Goal: Information Seeking & Learning: Learn about a topic

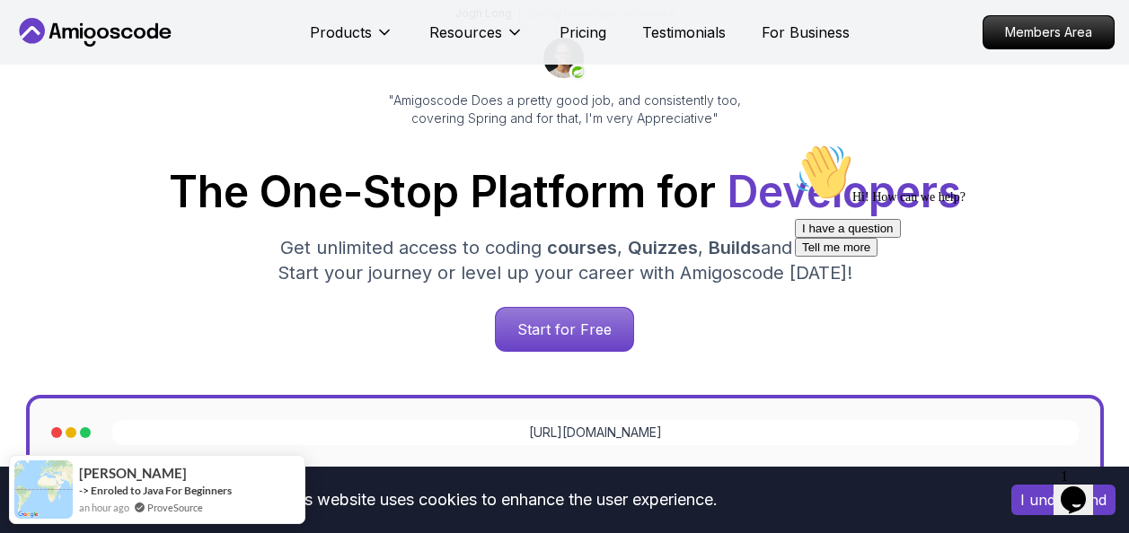
click at [1030, 508] on button "I understand" at bounding box center [1063, 500] width 104 height 31
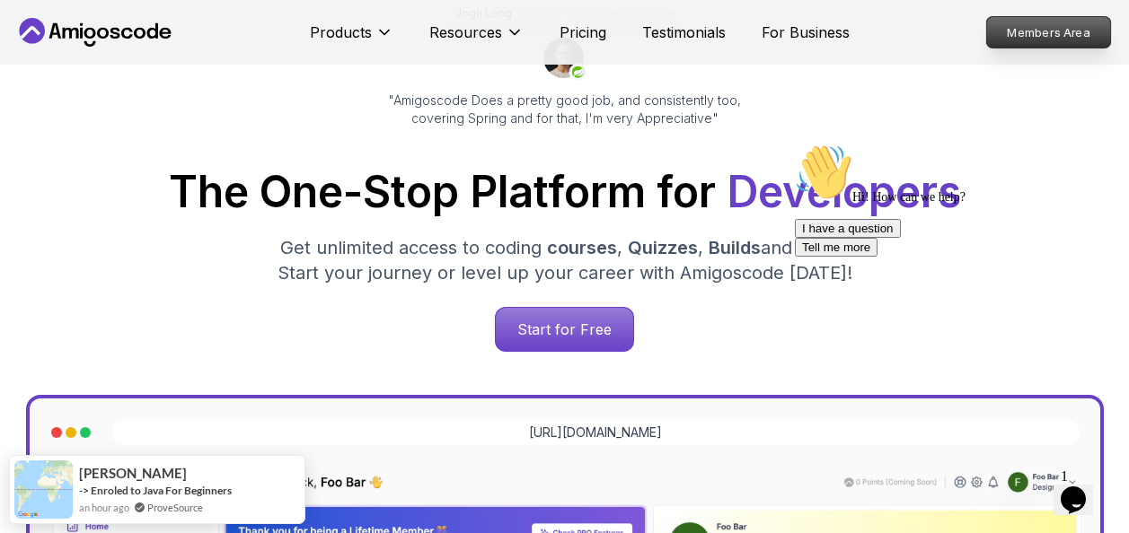
click at [1016, 29] on p "Members Area" at bounding box center [1049, 32] width 124 height 31
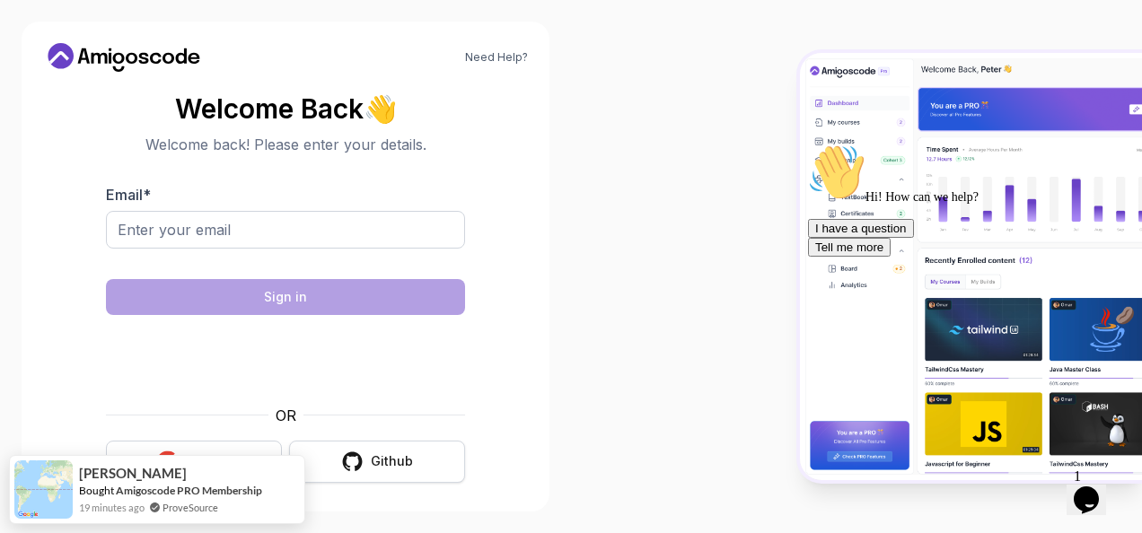
click at [375, 463] on div "Github" at bounding box center [392, 462] width 42 height 18
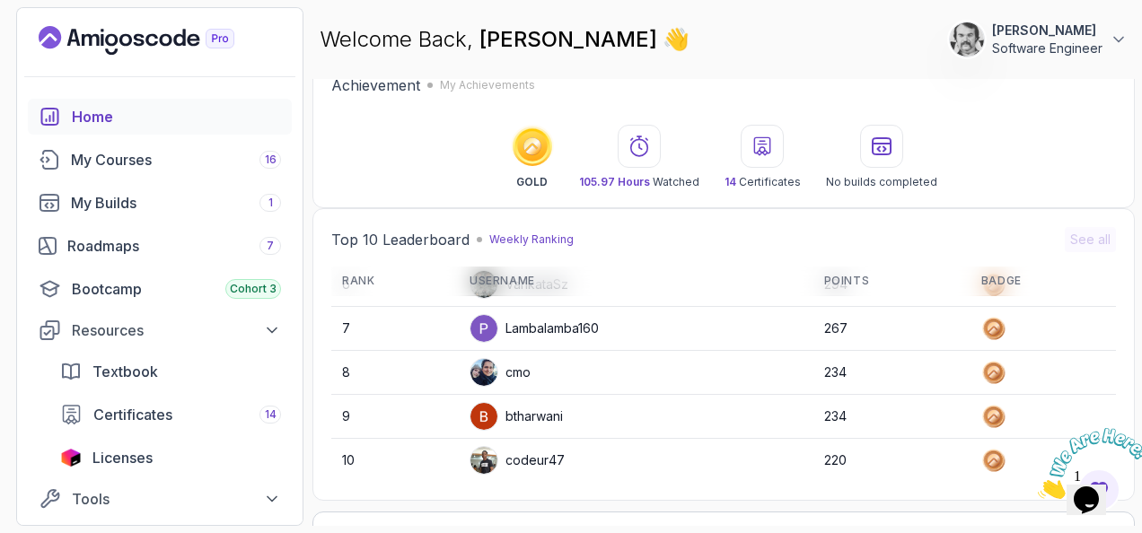
scroll to position [90, 0]
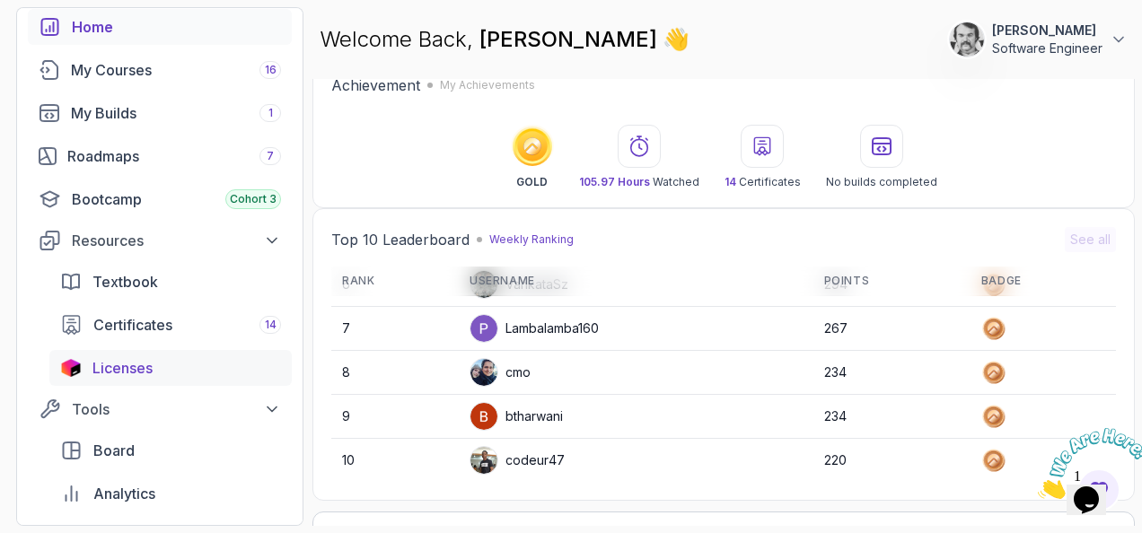
click at [114, 366] on span "Licenses" at bounding box center [122, 368] width 60 height 22
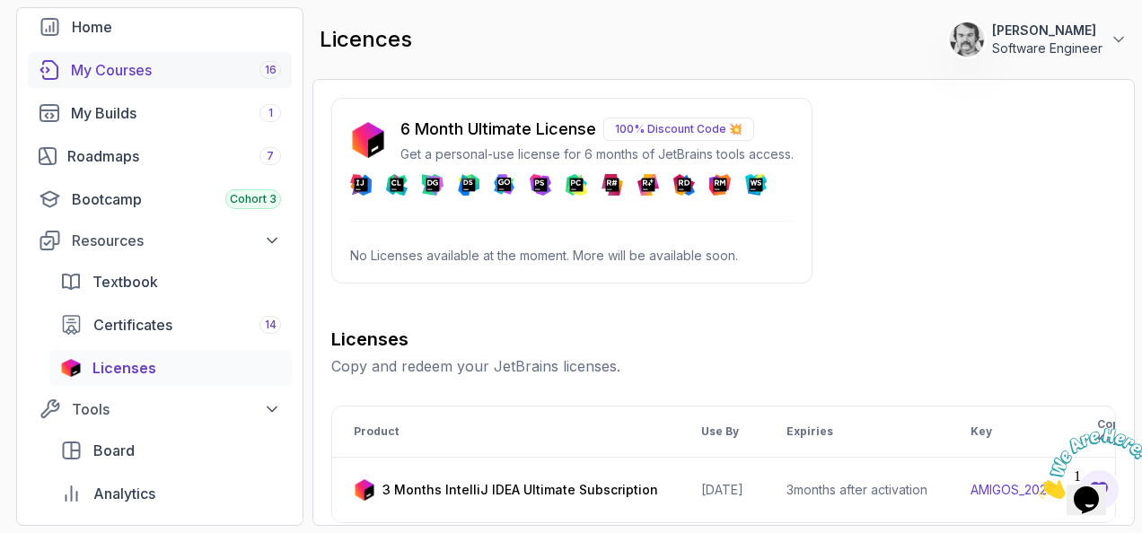
click at [123, 70] on div "My Courses 16" at bounding box center [176, 70] width 210 height 22
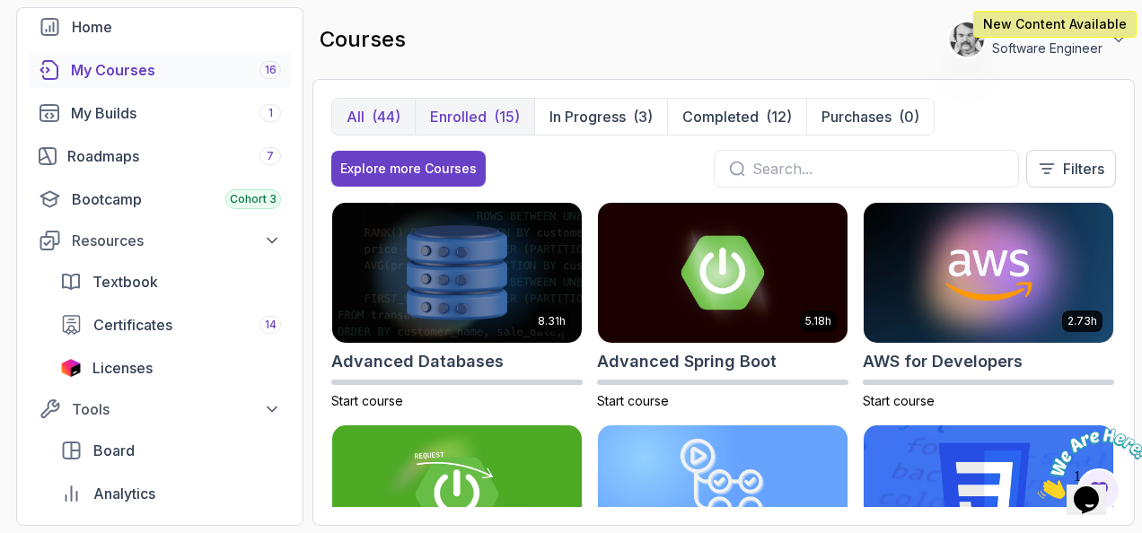
click at [467, 116] on p "Enrolled" at bounding box center [458, 117] width 57 height 22
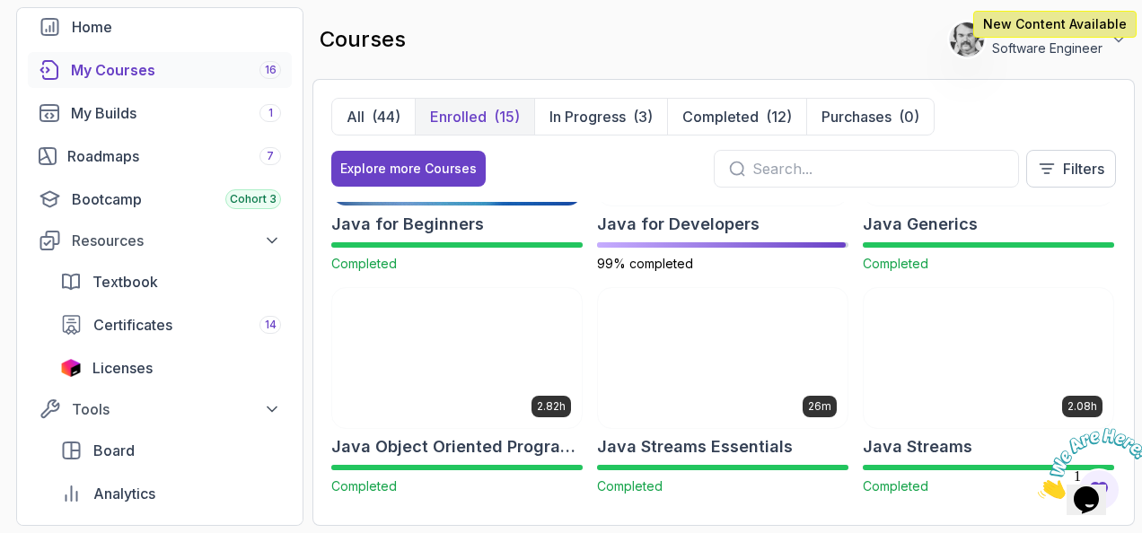
scroll to position [269, 0]
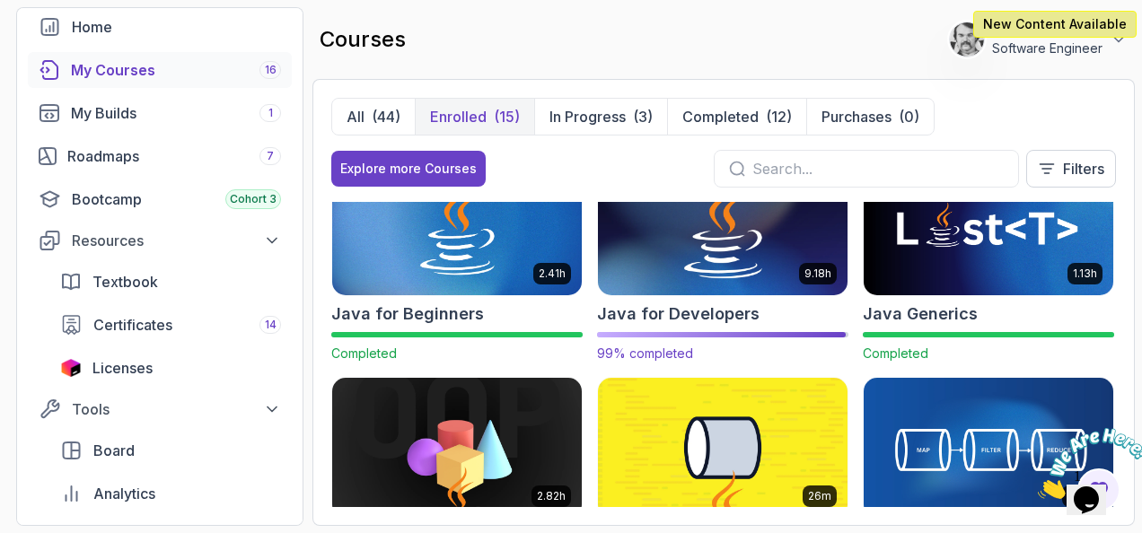
click at [765, 290] on img at bounding box center [723, 226] width 262 height 146
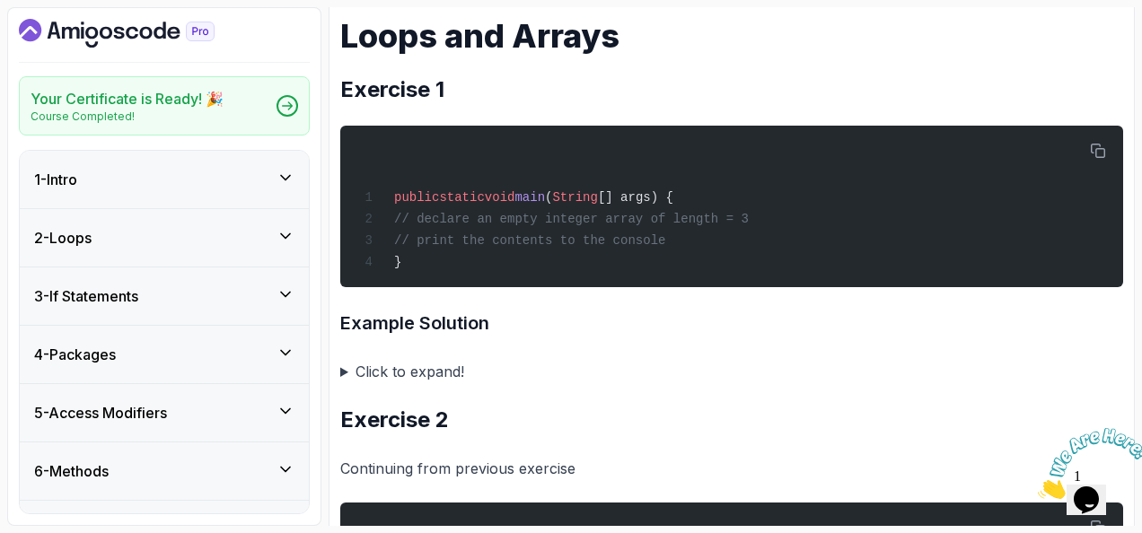
scroll to position [359, 0]
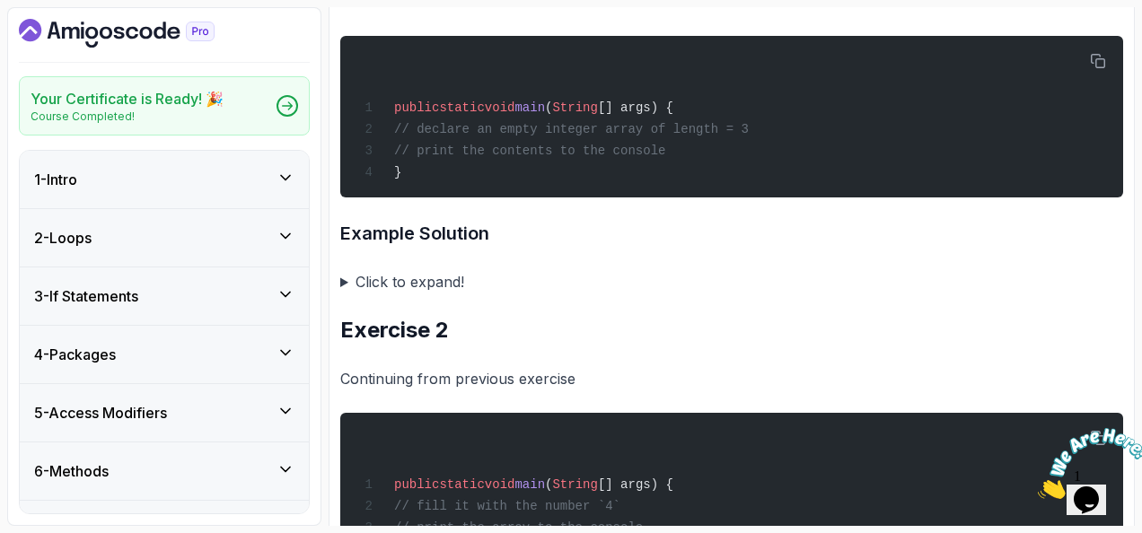
click at [278, 169] on div "1 - Intro" at bounding box center [164, 180] width 260 height 22
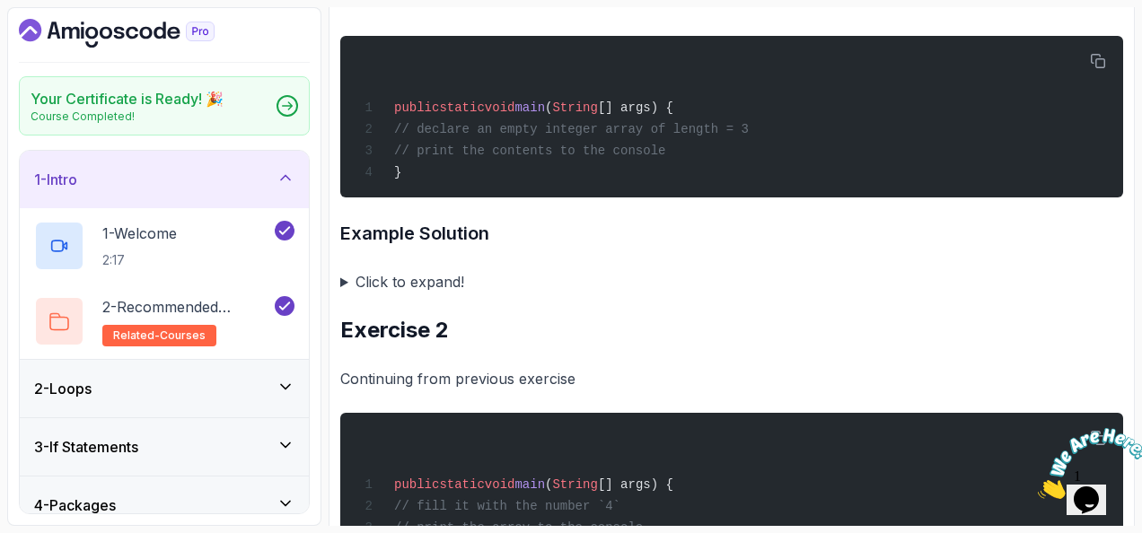
click at [279, 171] on icon at bounding box center [286, 178] width 18 height 18
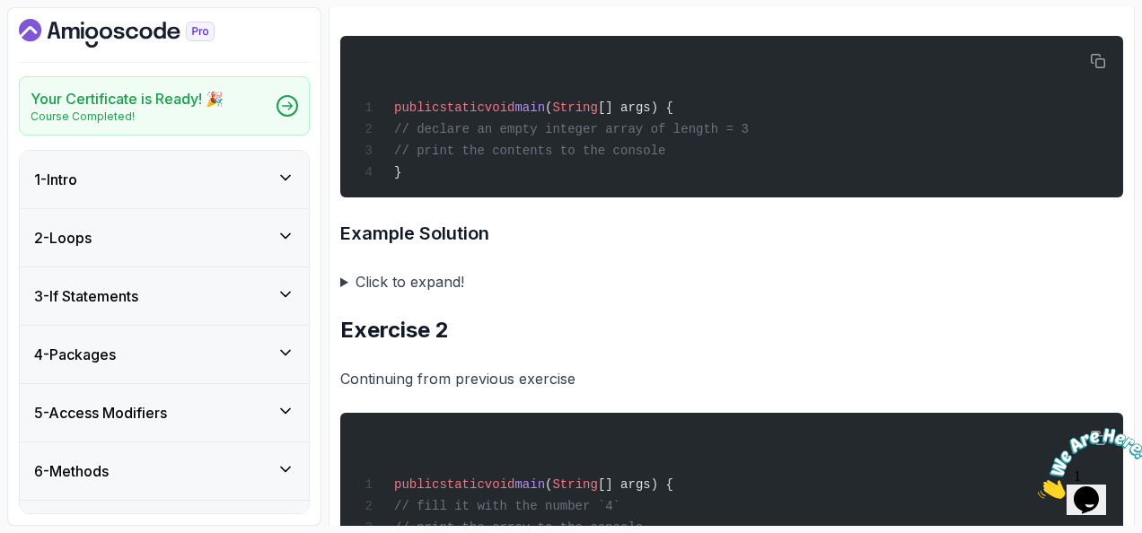
click at [294, 236] on icon at bounding box center [286, 236] width 18 height 18
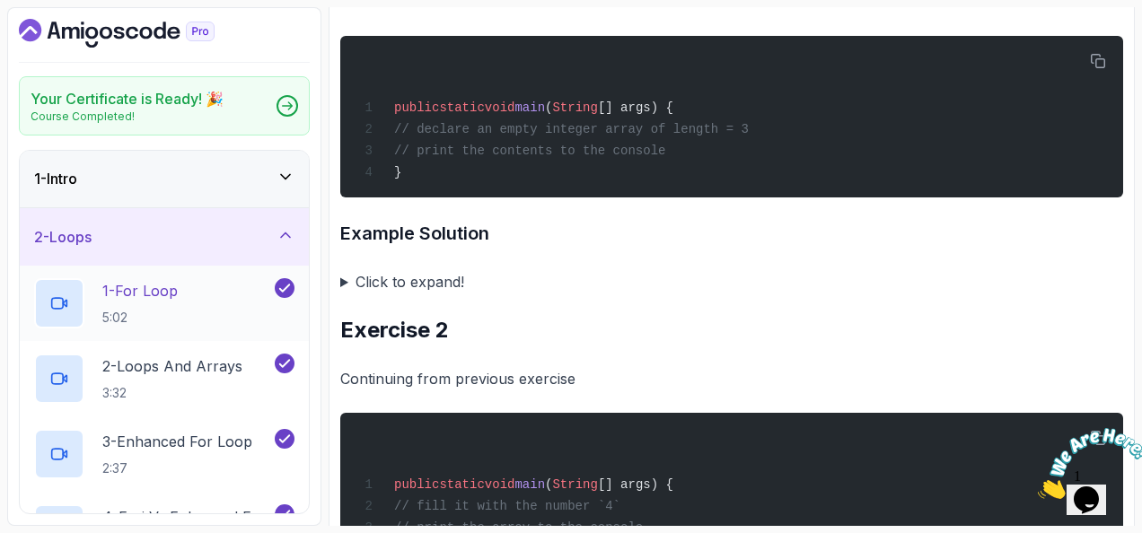
scroll to position [0, 0]
click at [290, 232] on icon at bounding box center [286, 236] width 18 height 18
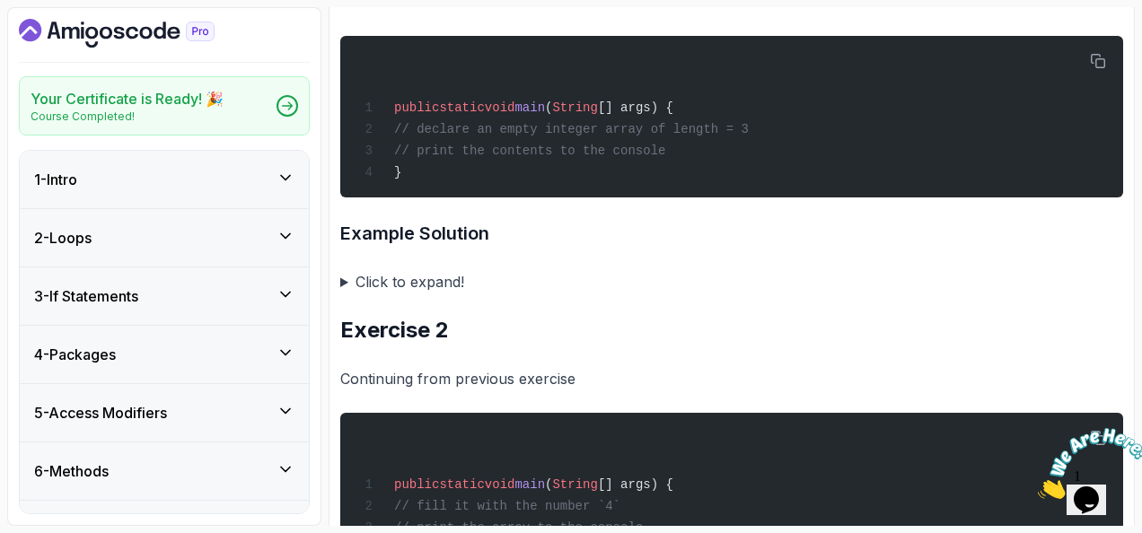
click at [295, 288] on div "3 - If Statements" at bounding box center [164, 296] width 289 height 57
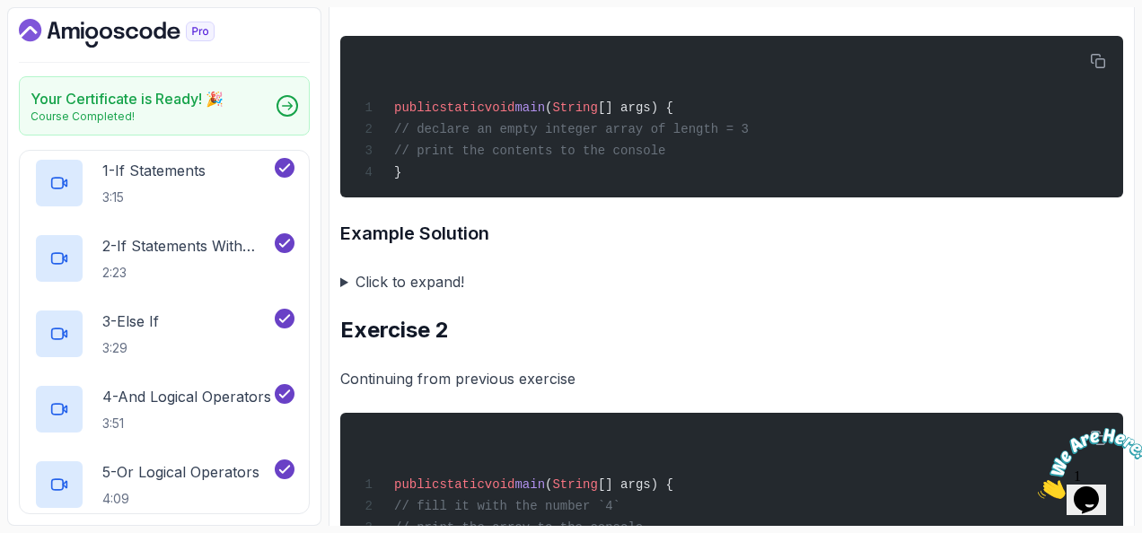
scroll to position [90, 0]
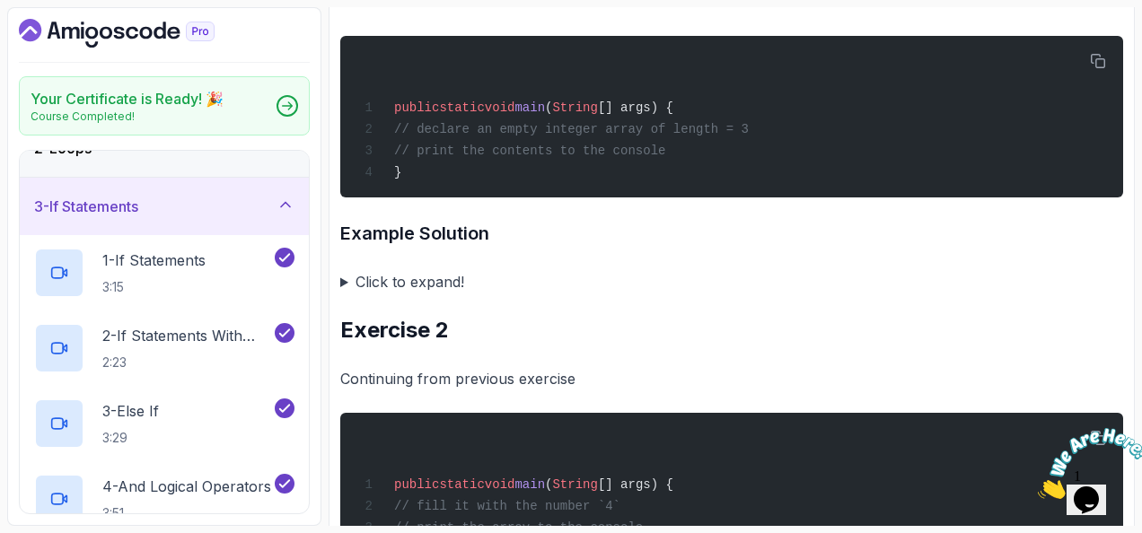
click at [273, 203] on div "3 - If Statements" at bounding box center [164, 207] width 260 height 22
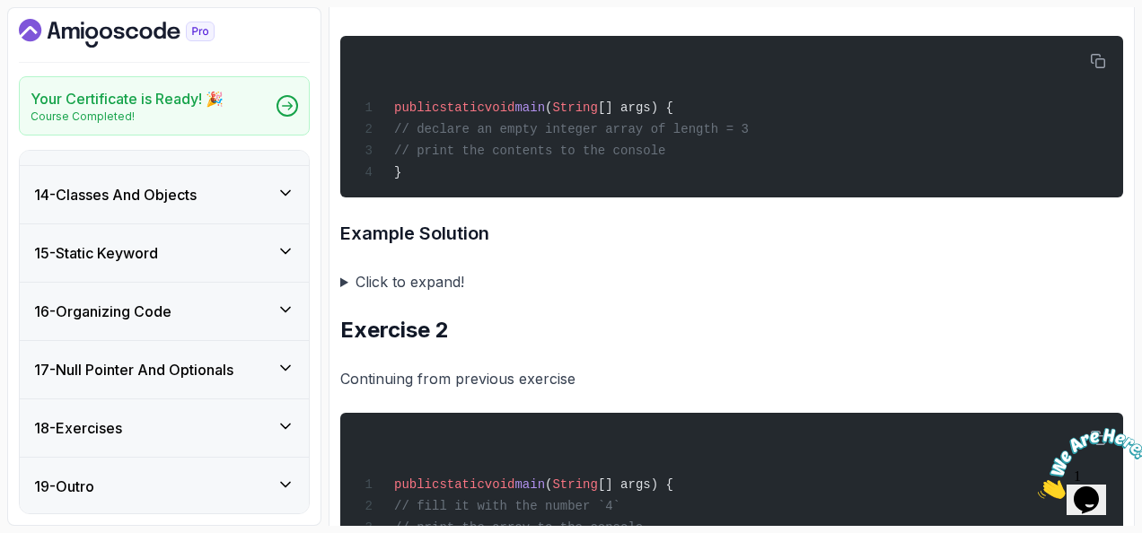
scroll to position [745, 0]
click at [289, 484] on icon at bounding box center [286, 483] width 18 height 18
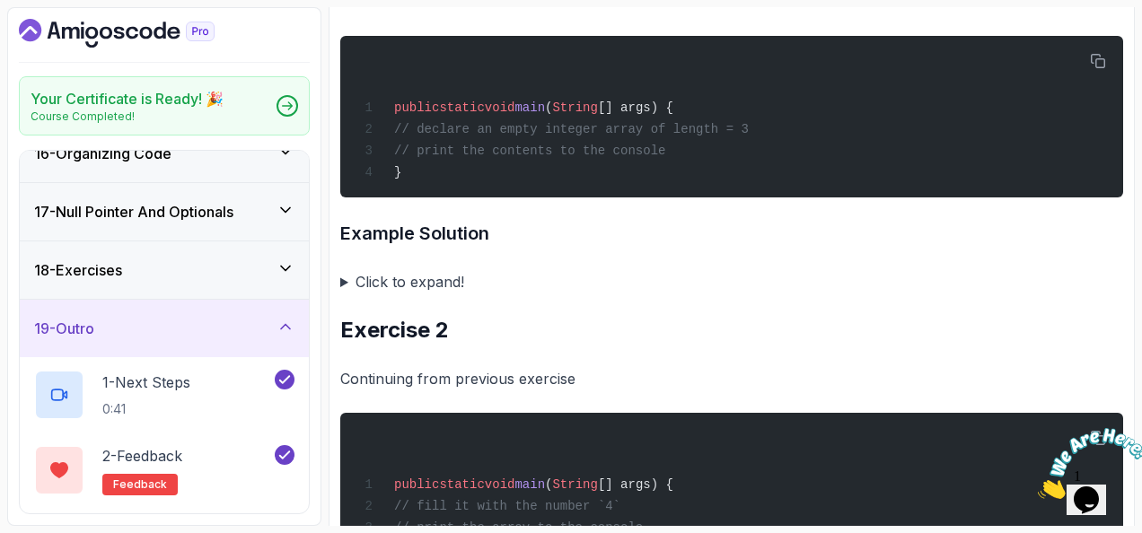
scroll to position [882, 0]
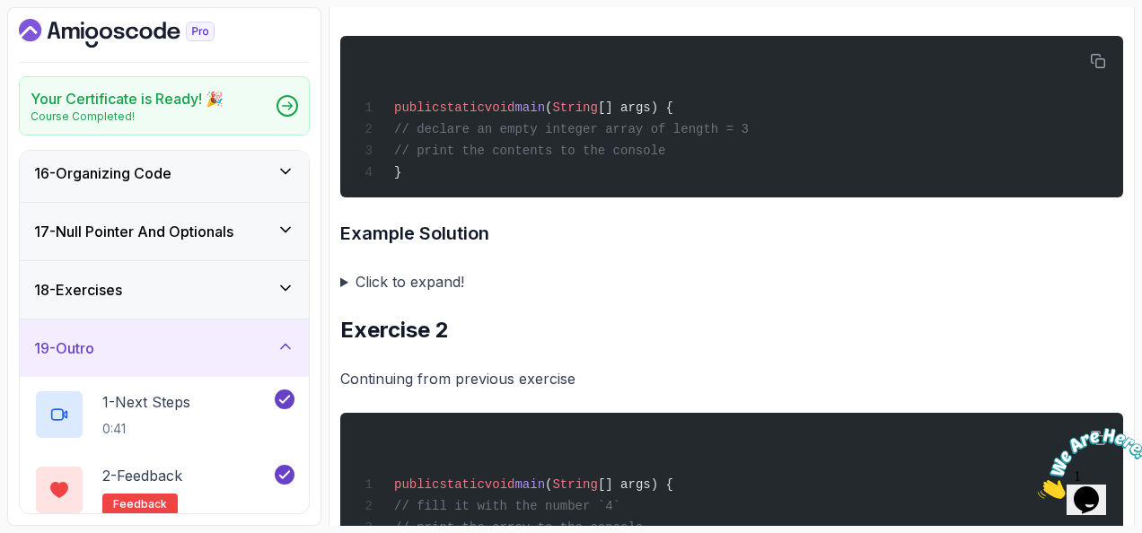
click at [275, 348] on div "19 - Outro" at bounding box center [164, 349] width 260 height 22
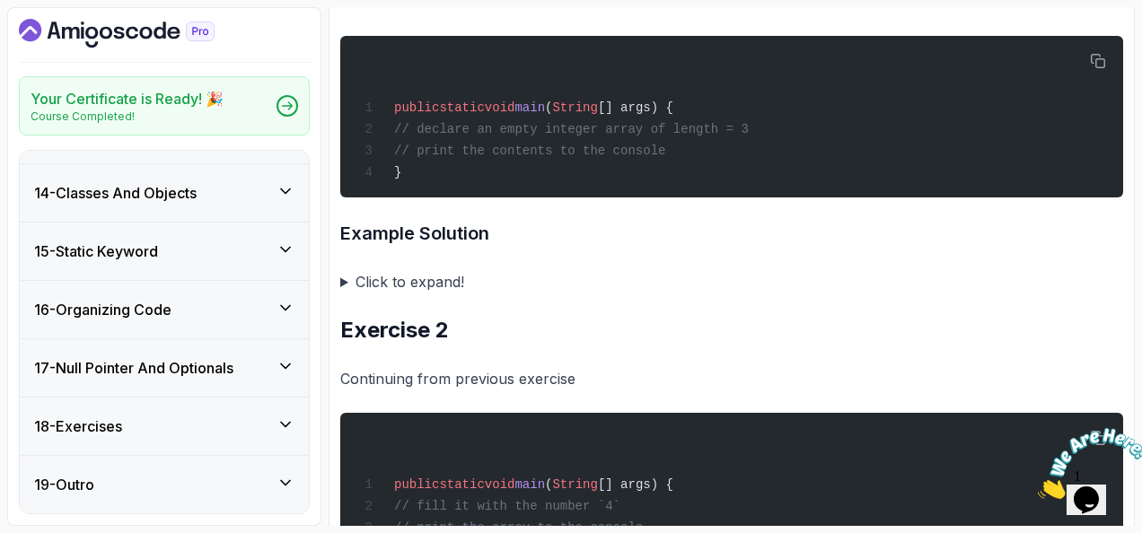
scroll to position [745, 0]
click at [286, 421] on icon at bounding box center [286, 425] width 18 height 18
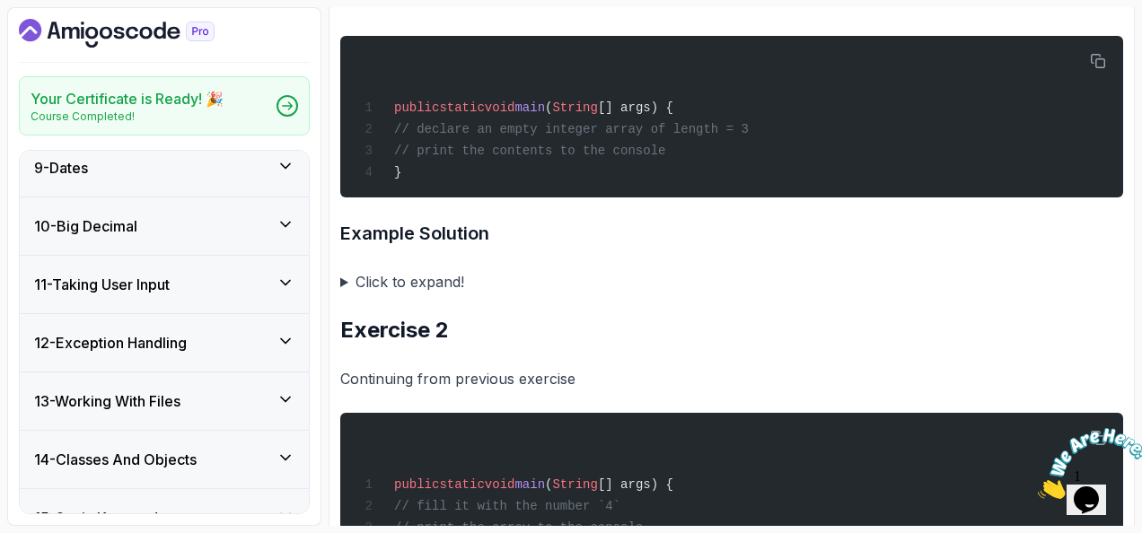
scroll to position [289, 0]
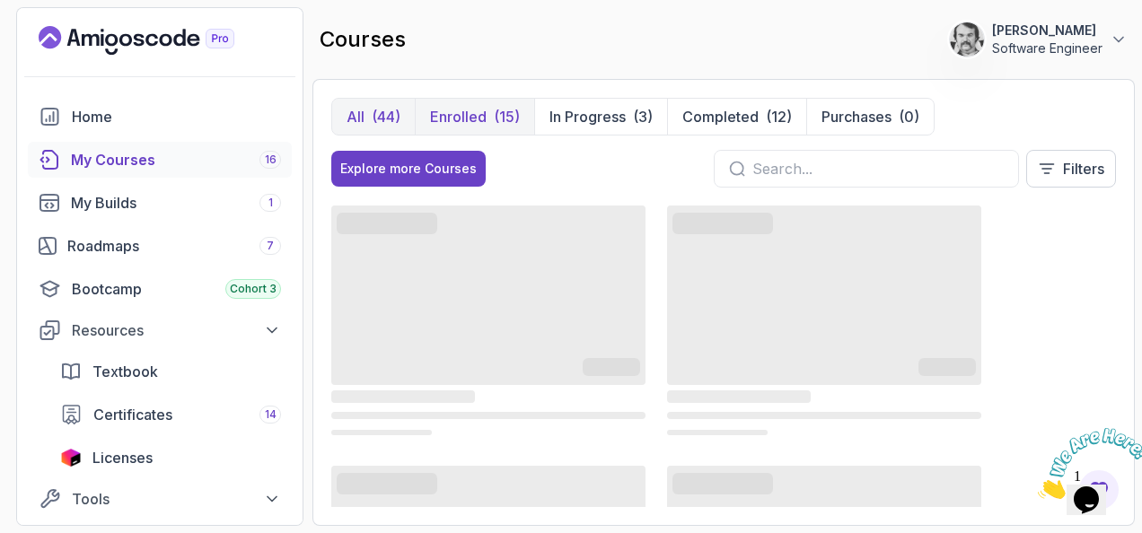
click at [465, 109] on p "Enrolled" at bounding box center [458, 117] width 57 height 22
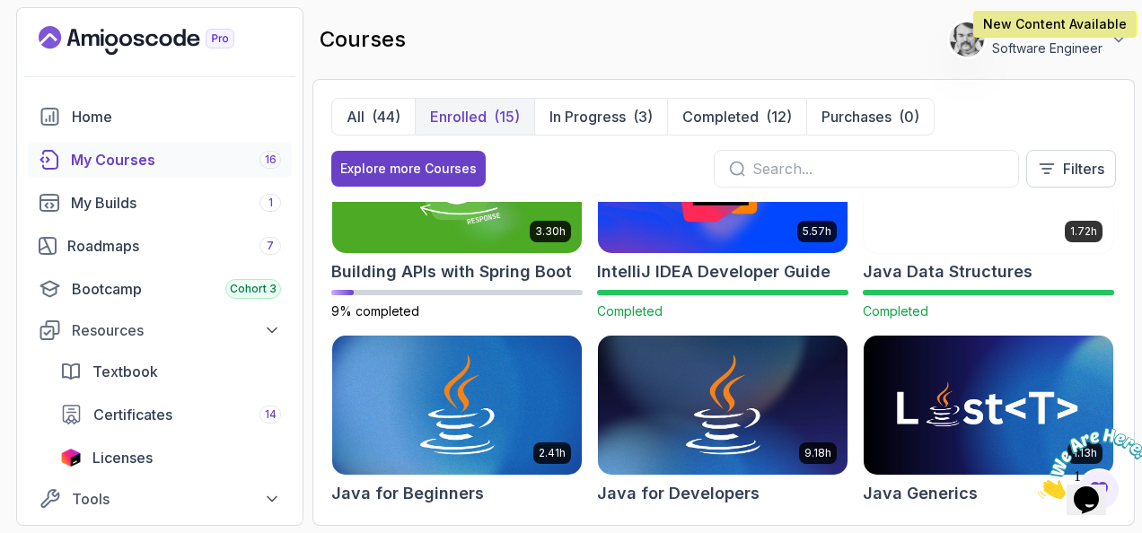
scroll to position [180, 0]
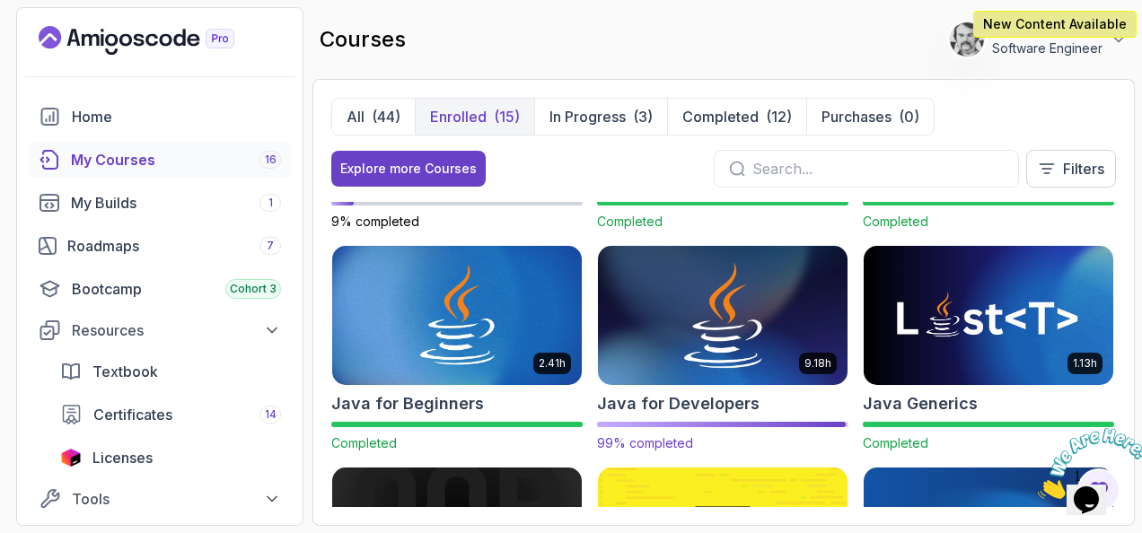
click at [707, 407] on h2 "Java for Developers" at bounding box center [678, 403] width 163 height 25
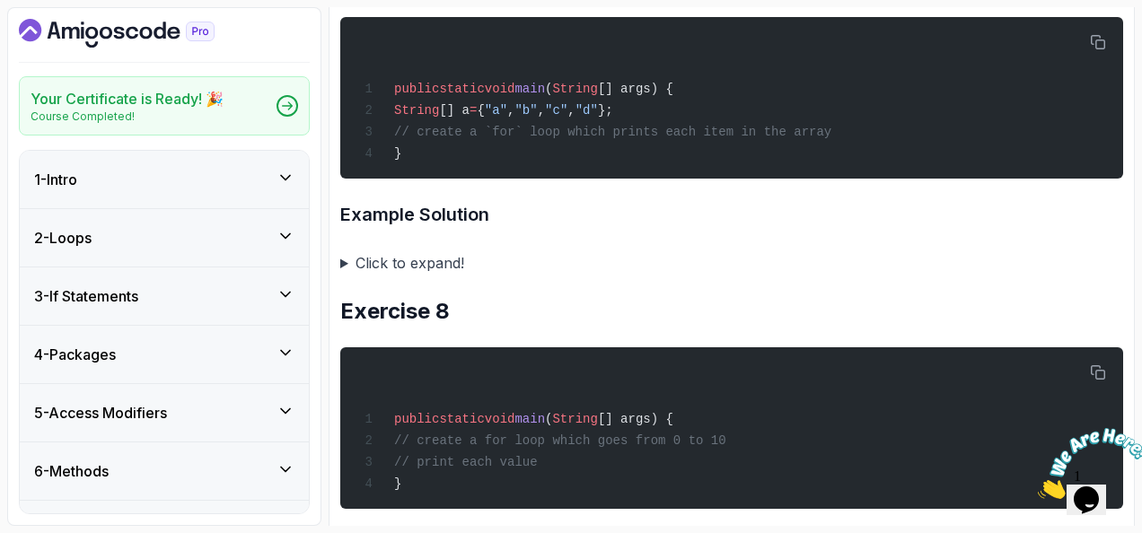
scroll to position [2963, 0]
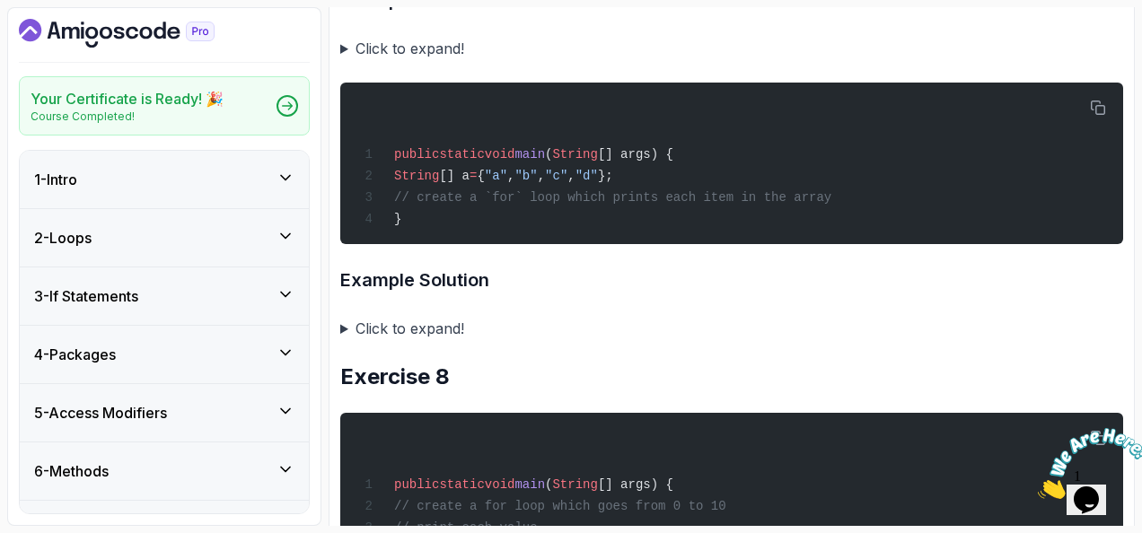
click at [278, 173] on icon at bounding box center [286, 178] width 18 height 18
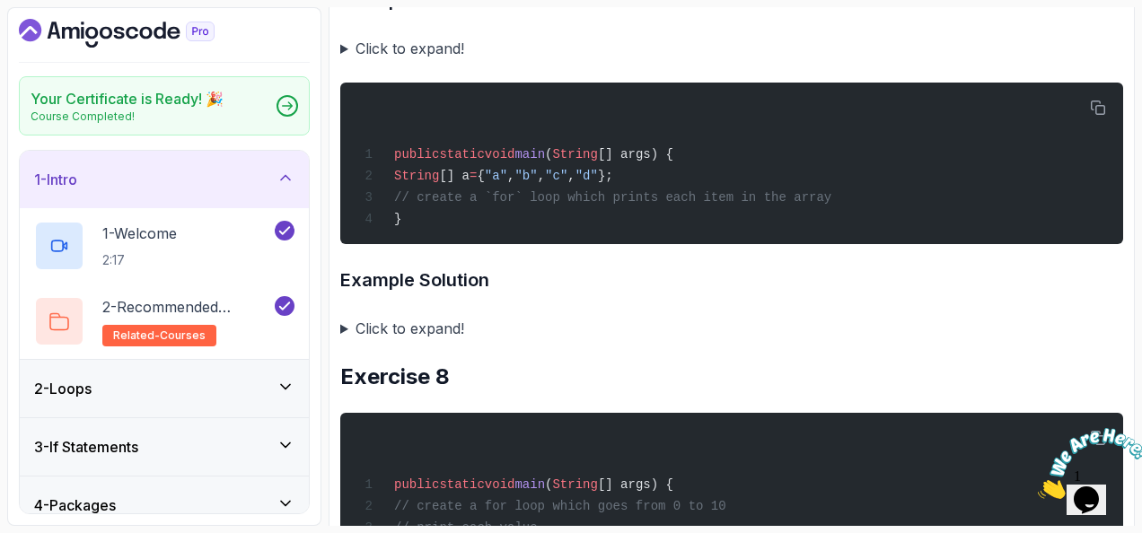
click at [283, 189] on div "1 - Intro" at bounding box center [164, 180] width 260 height 22
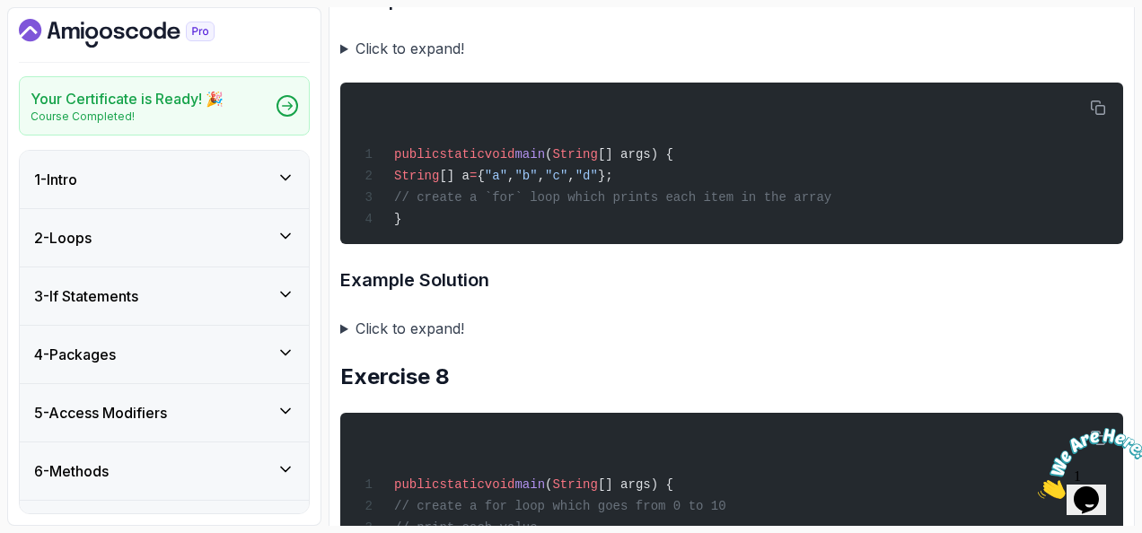
click at [290, 232] on icon at bounding box center [286, 236] width 18 height 18
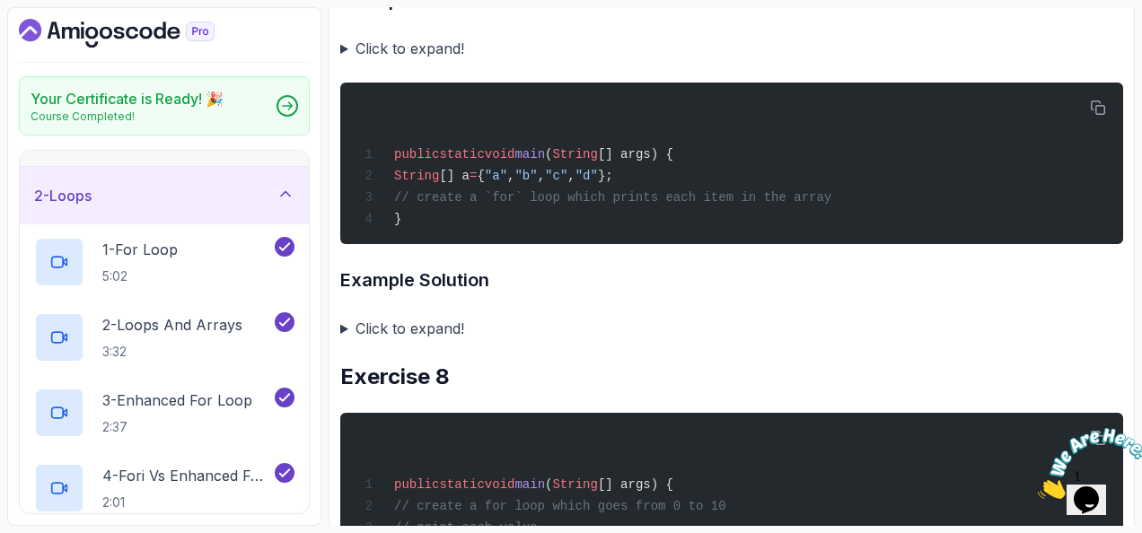
scroll to position [0, 0]
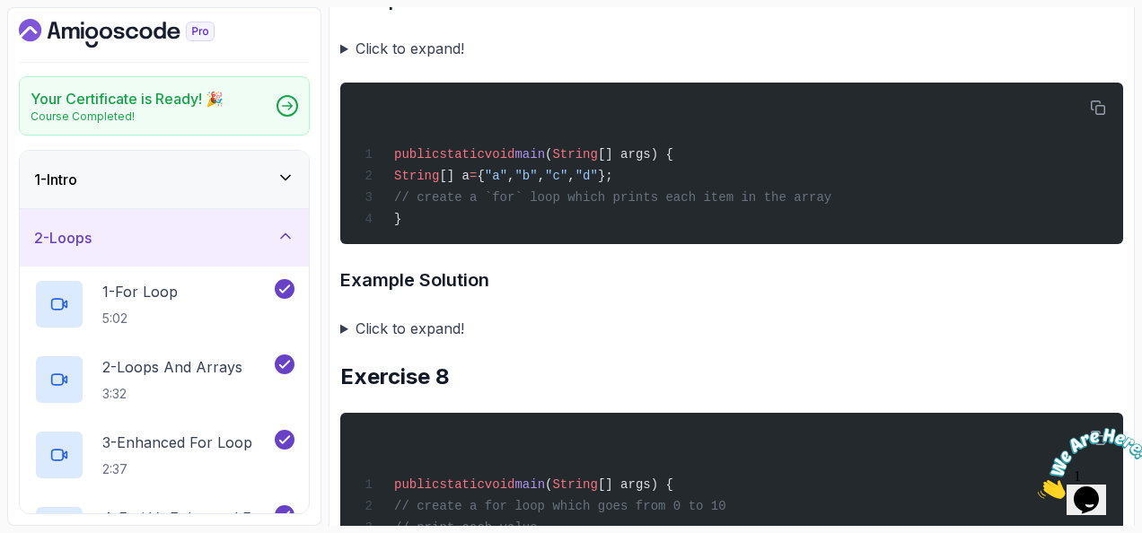
click at [290, 233] on icon at bounding box center [286, 236] width 18 height 18
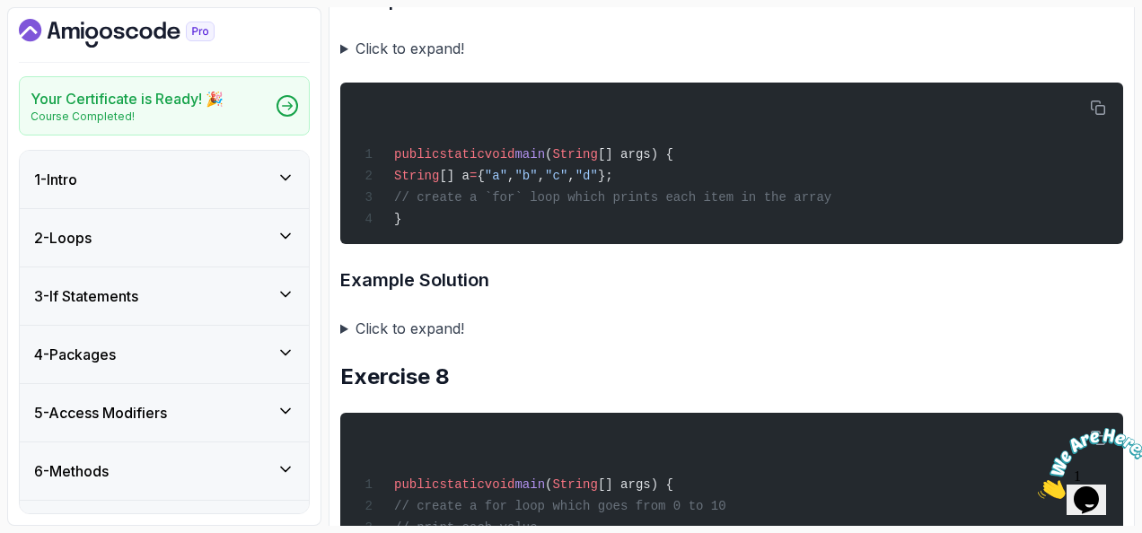
scroll to position [90, 0]
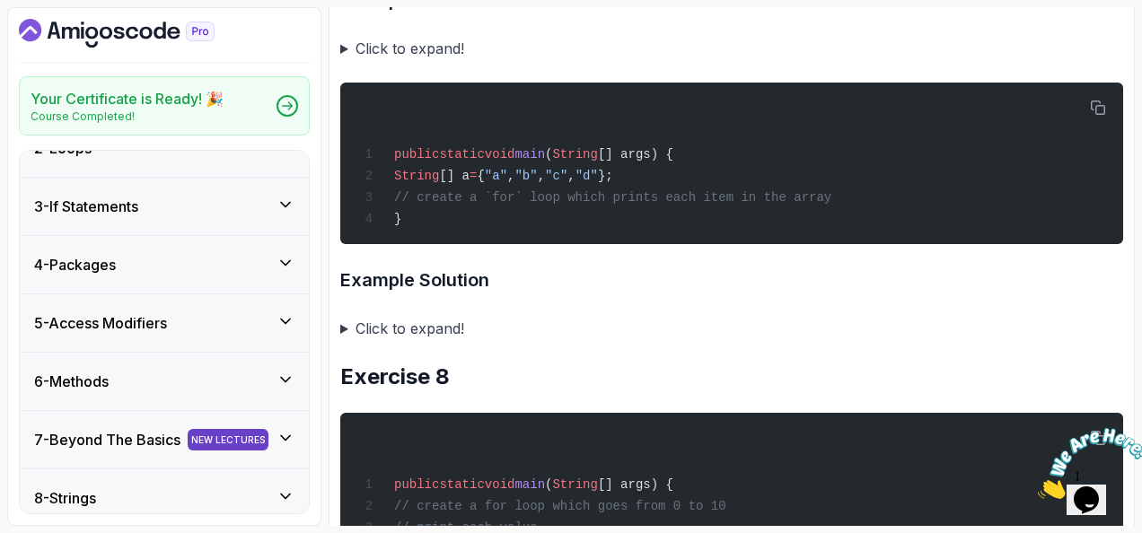
click at [274, 199] on div "3 - If Statements" at bounding box center [164, 207] width 260 height 22
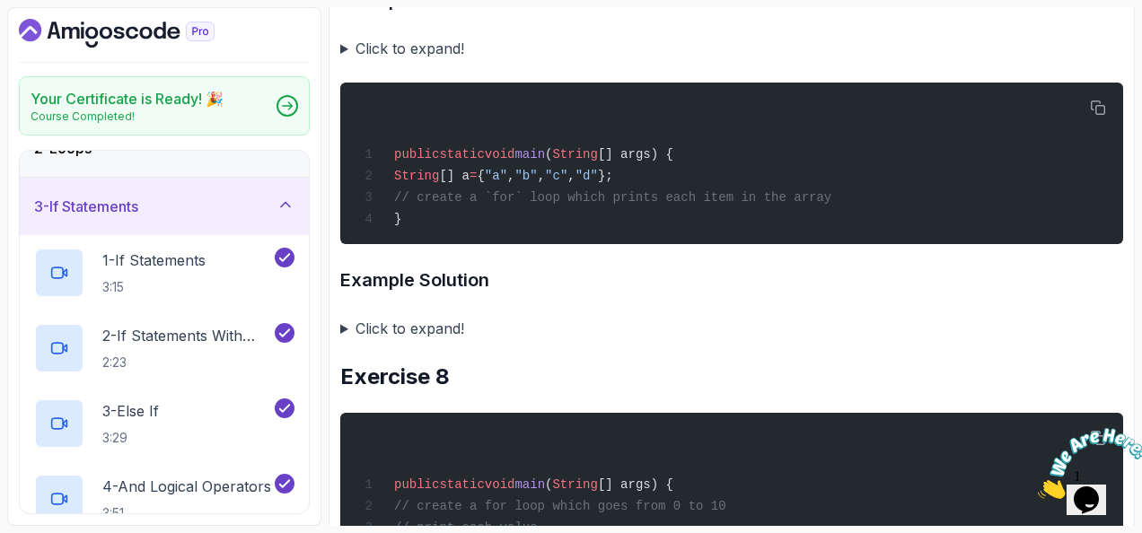
click at [271, 197] on div "3 - If Statements" at bounding box center [164, 207] width 260 height 22
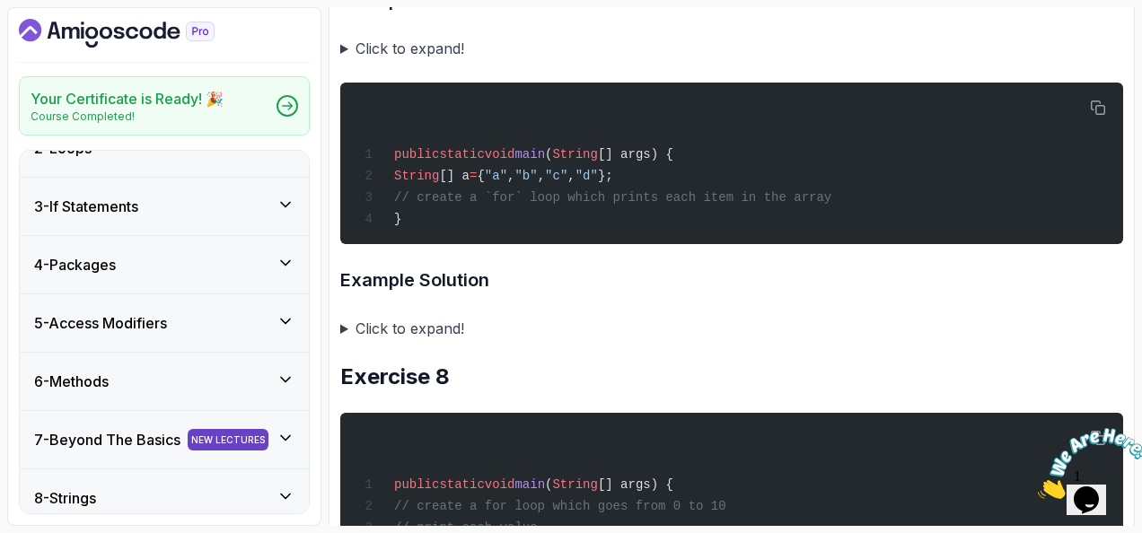
click at [286, 260] on icon at bounding box center [286, 263] width 18 height 18
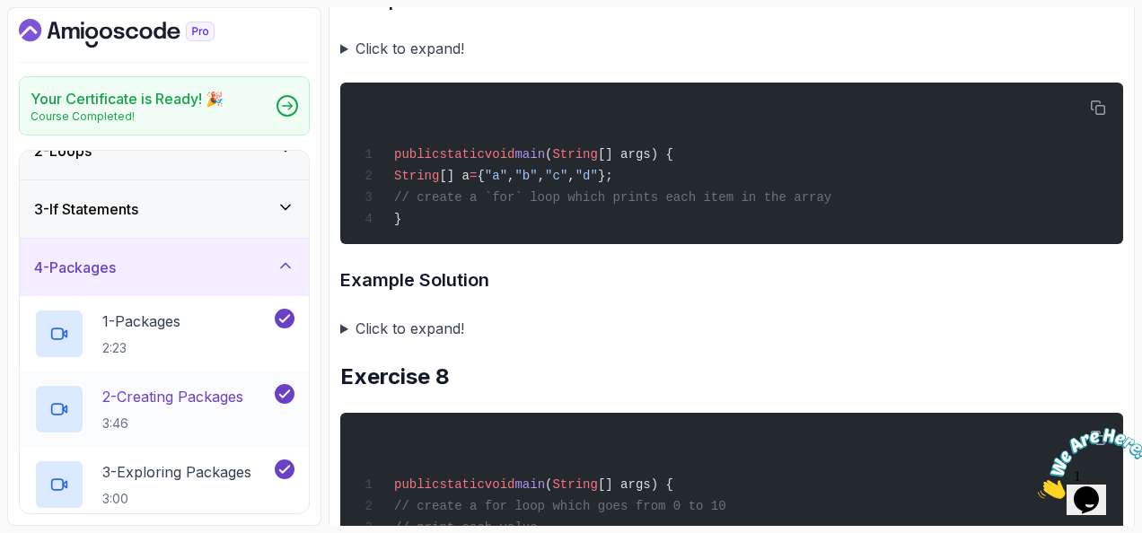
scroll to position [0, 0]
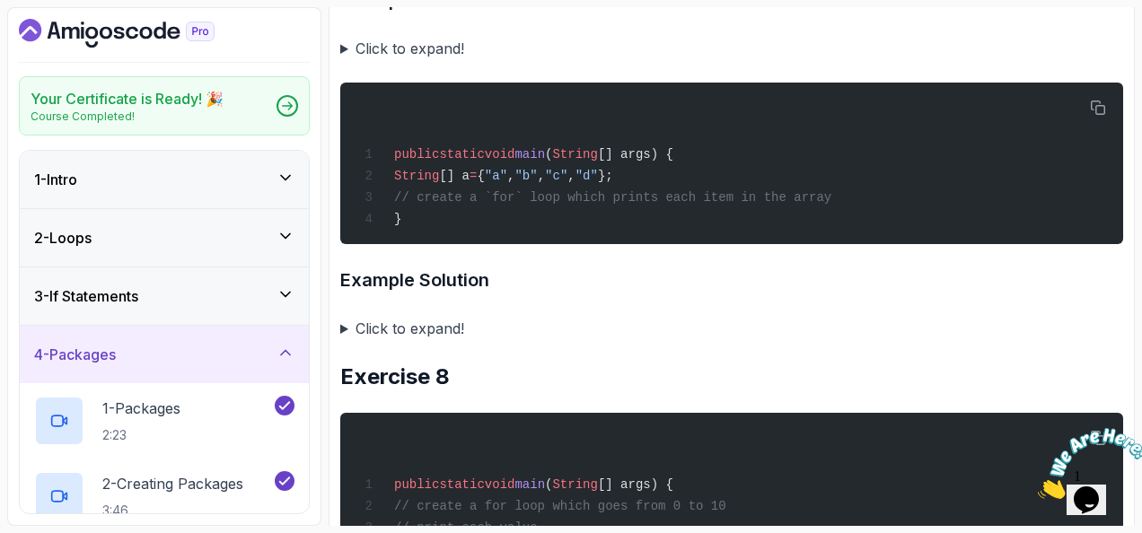
click at [293, 341] on div "4 - Packages" at bounding box center [164, 354] width 289 height 57
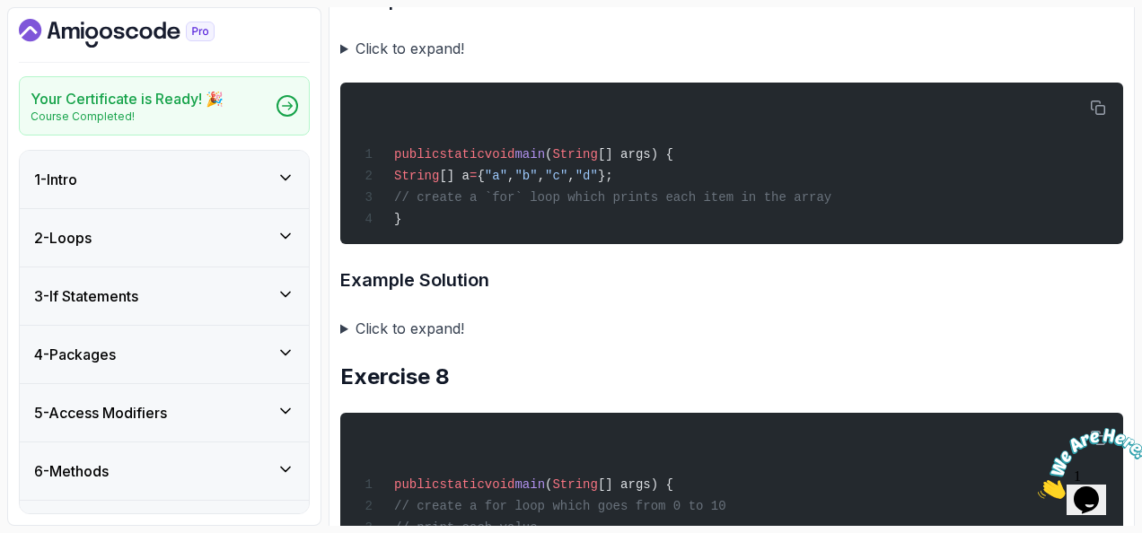
click at [287, 406] on icon at bounding box center [286, 411] width 18 height 18
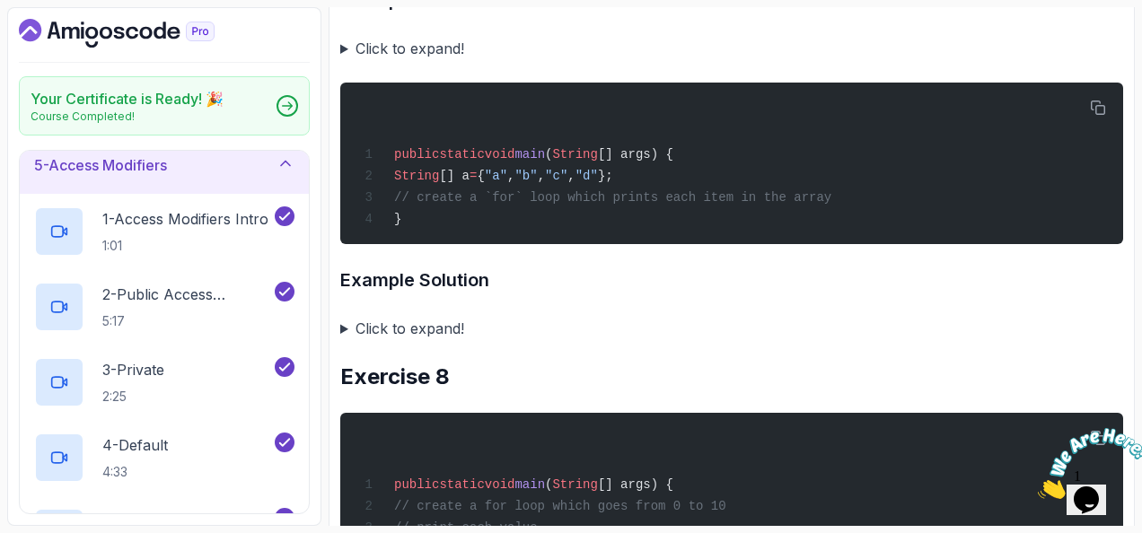
scroll to position [180, 0]
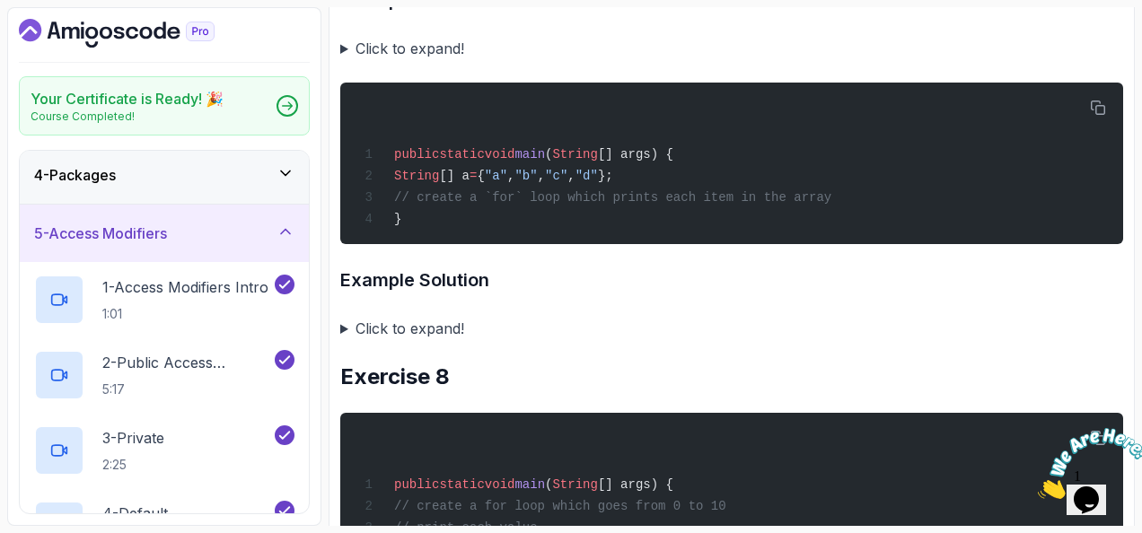
click at [278, 226] on icon at bounding box center [286, 232] width 18 height 18
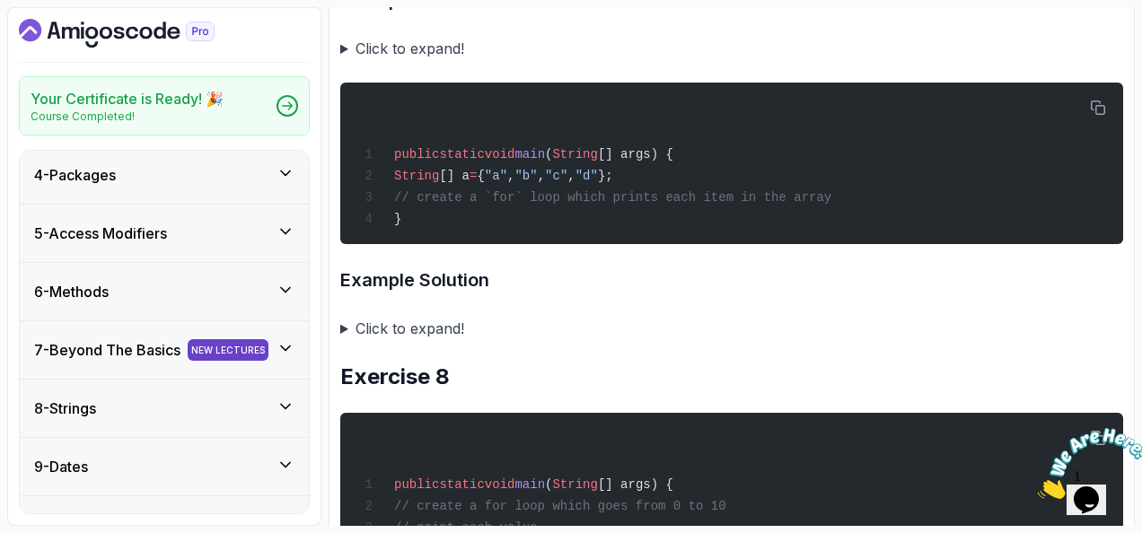
click at [280, 290] on icon at bounding box center [286, 290] width 18 height 18
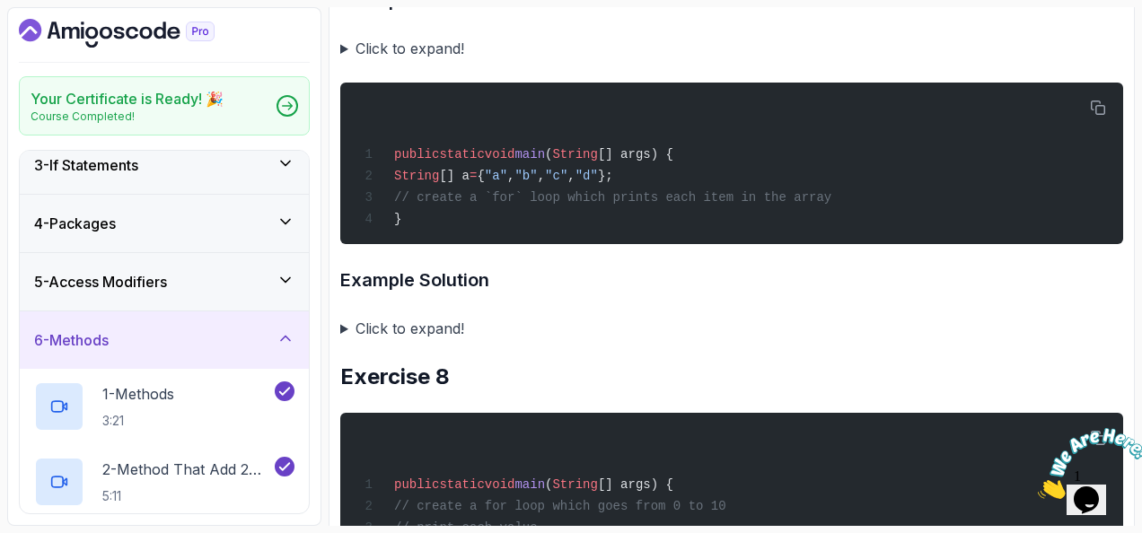
scroll to position [90, 0]
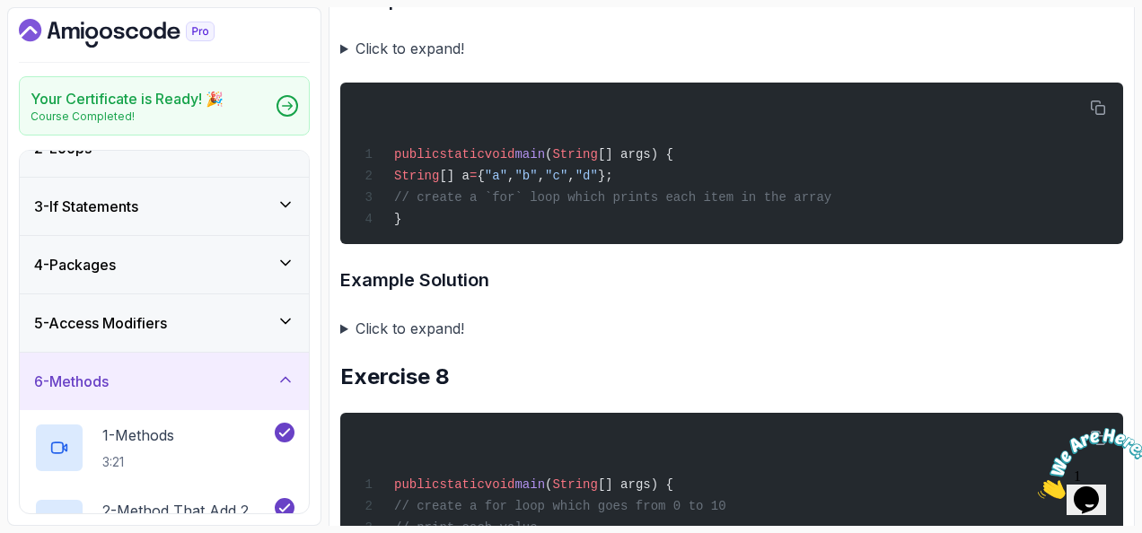
click at [290, 382] on icon at bounding box center [285, 380] width 9 height 4
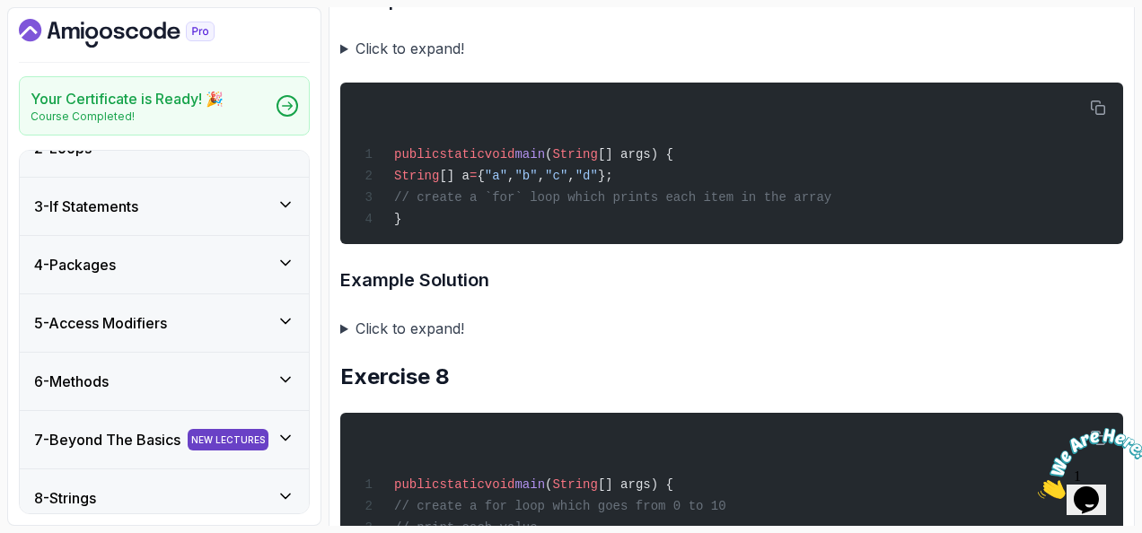
scroll to position [180, 0]
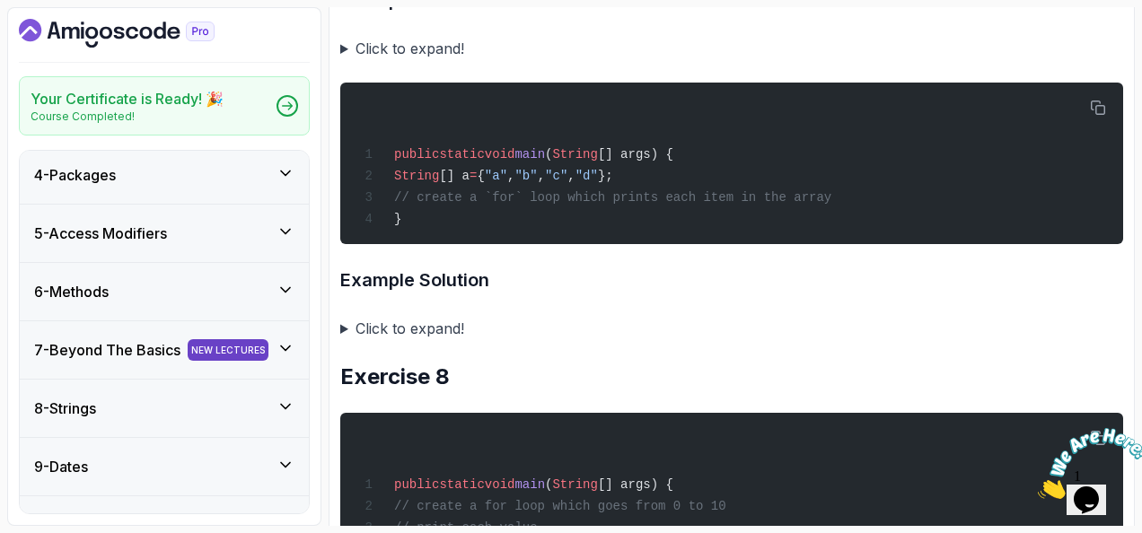
click at [282, 350] on icon at bounding box center [286, 348] width 18 height 18
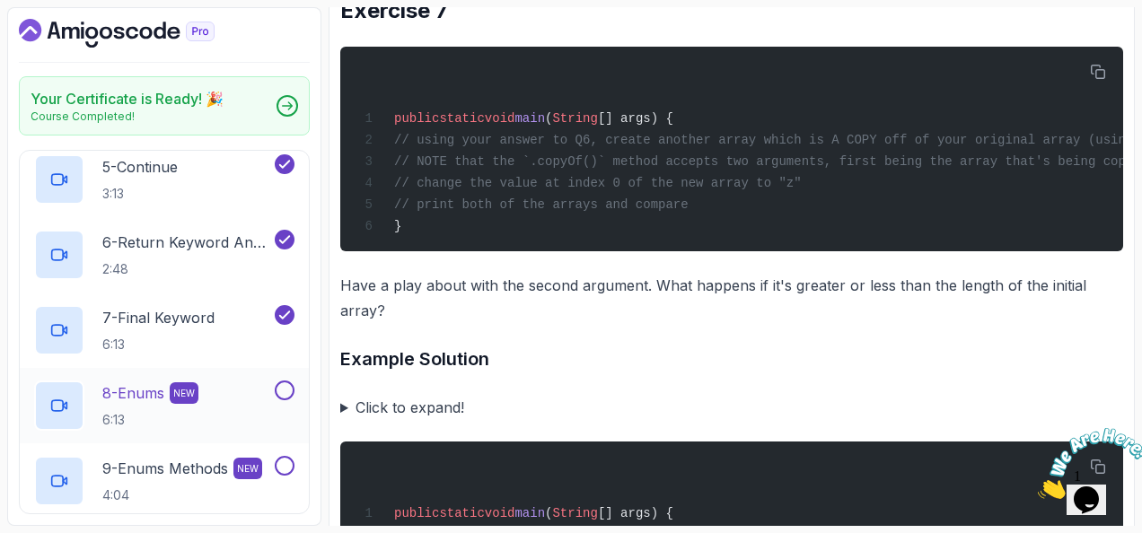
scroll to position [808, 0]
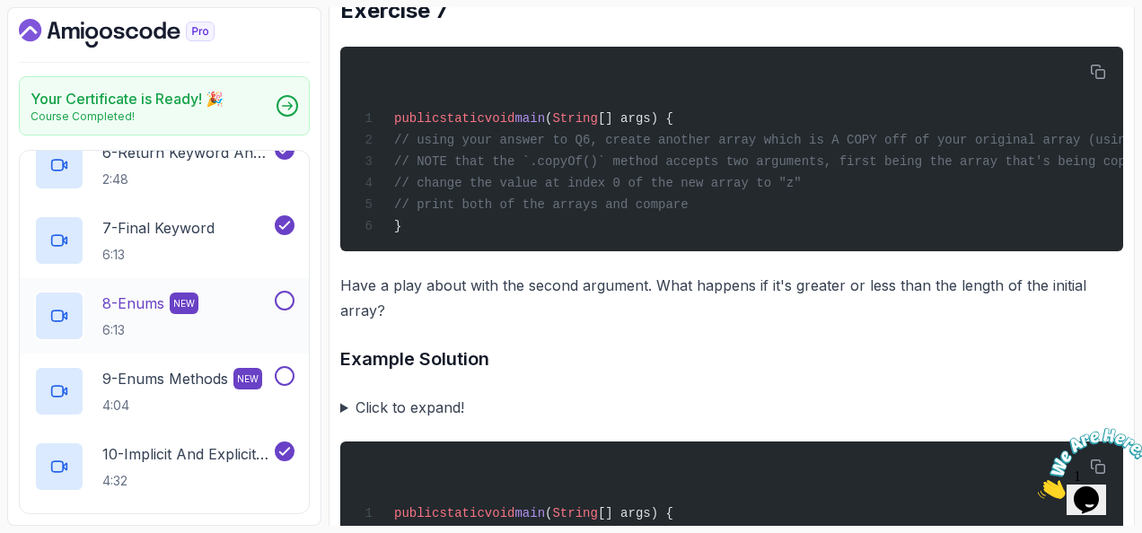
click at [157, 299] on p "8 - Enums" at bounding box center [133, 304] width 62 height 22
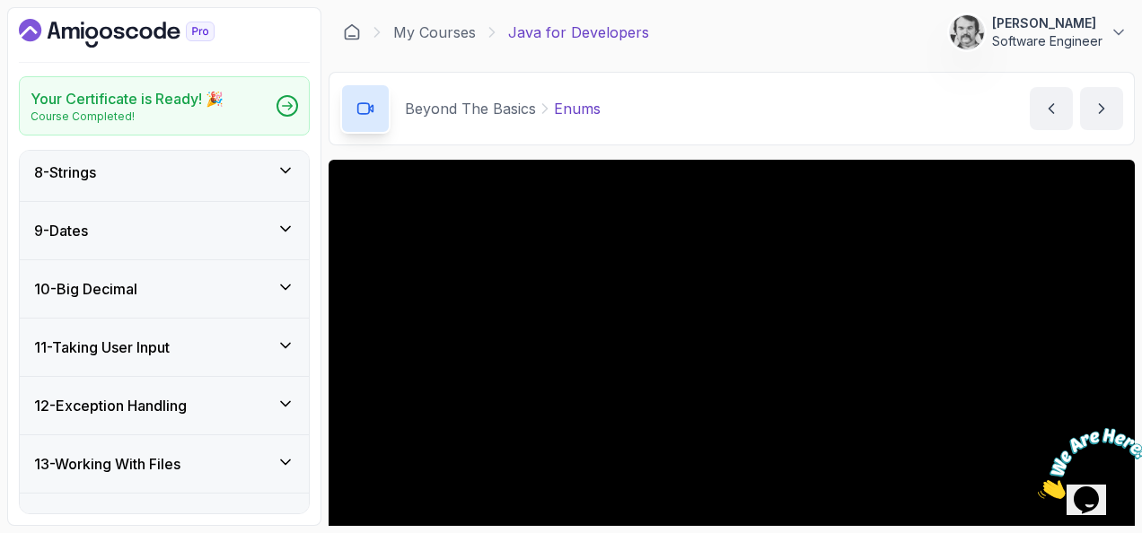
scroll to position [1398, 0]
click at [287, 168] on icon at bounding box center [285, 169] width 9 height 4
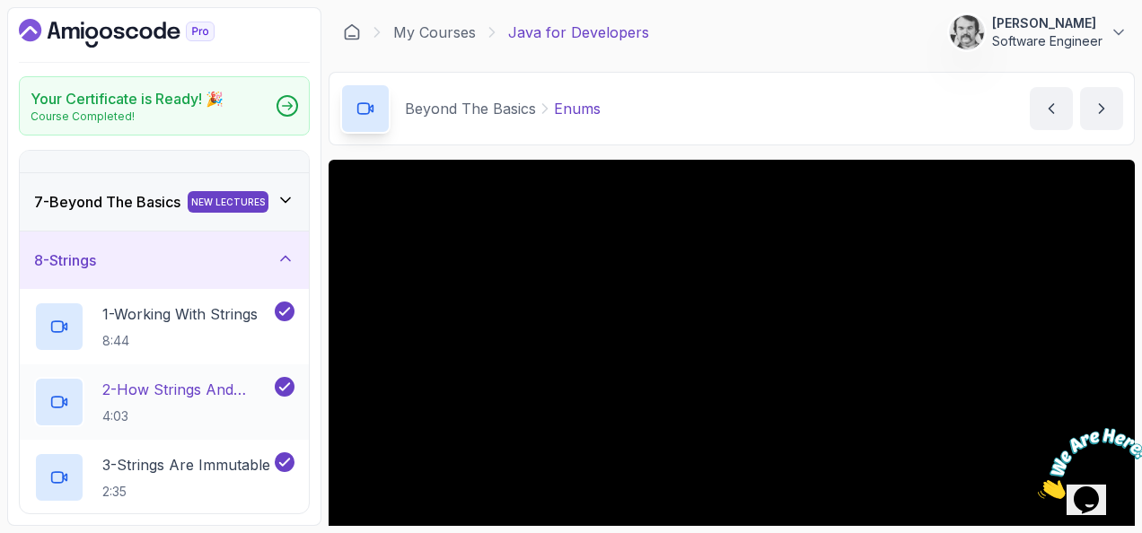
scroll to position [328, 0]
click at [287, 268] on icon at bounding box center [286, 259] width 18 height 18
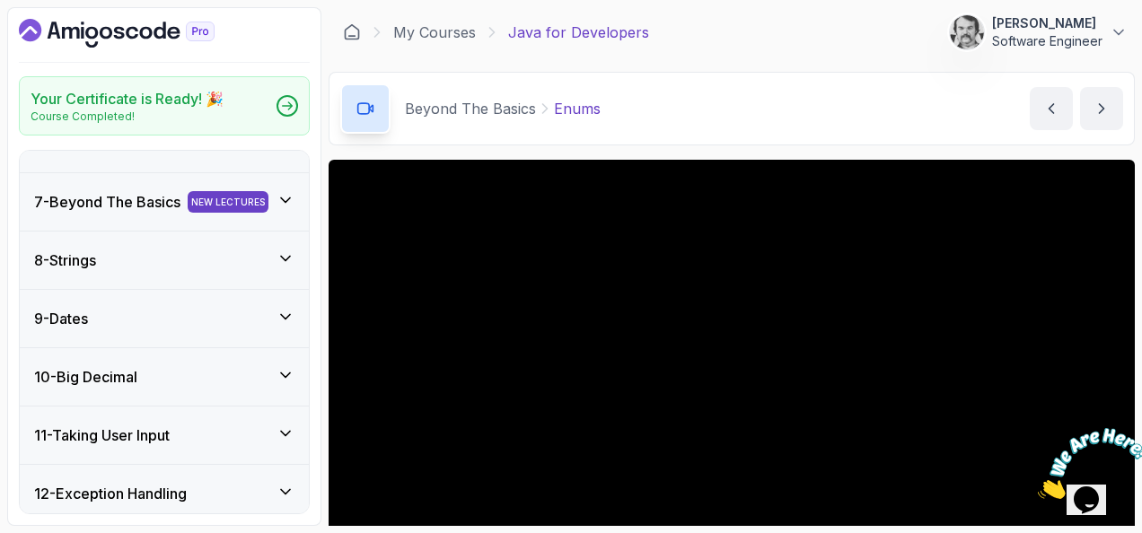
click at [286, 321] on icon at bounding box center [286, 317] width 18 height 18
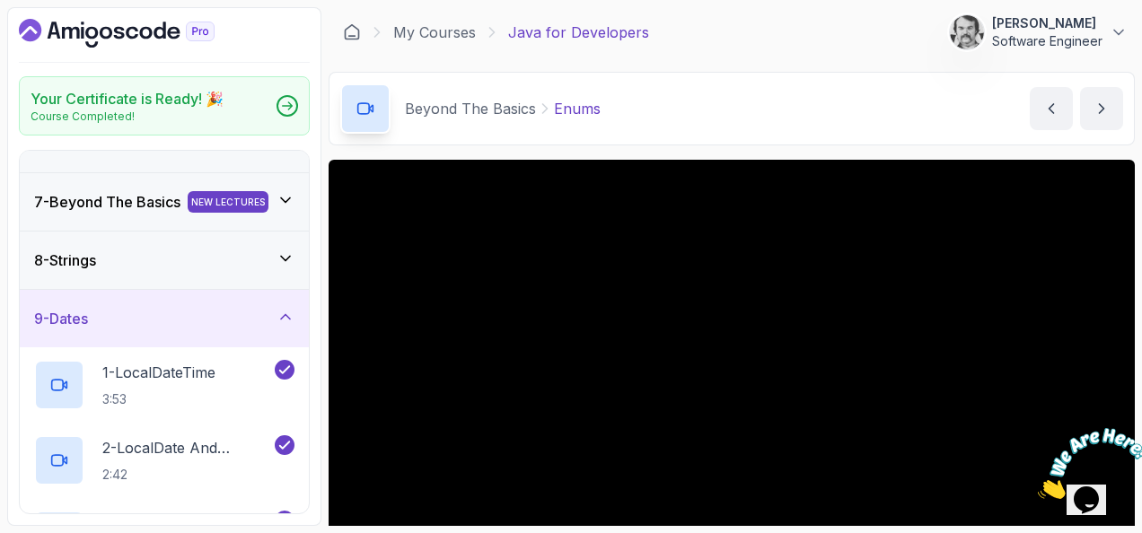
click at [286, 324] on icon at bounding box center [286, 317] width 18 height 18
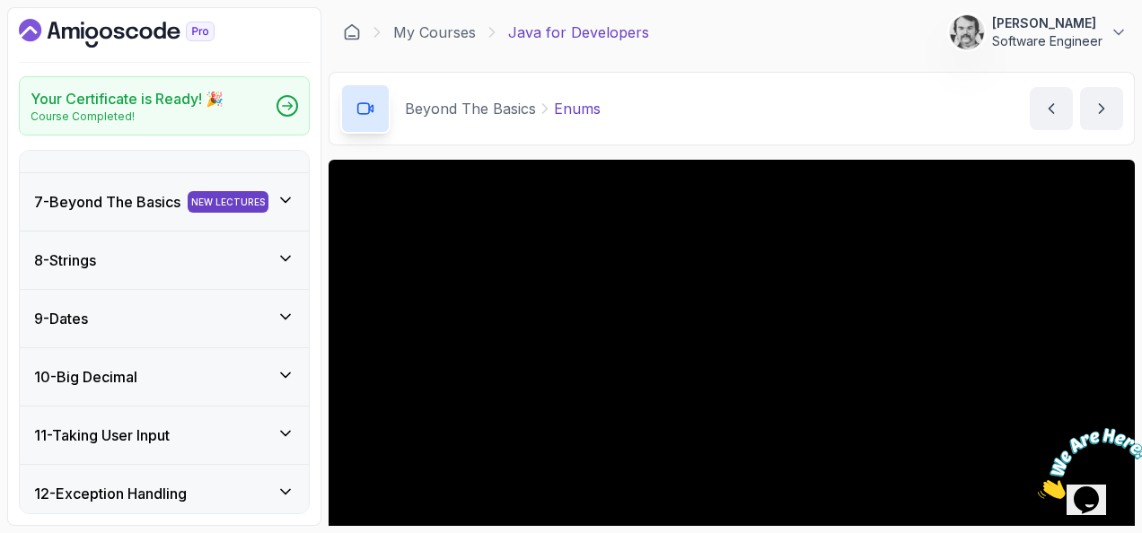
scroll to position [418, 0]
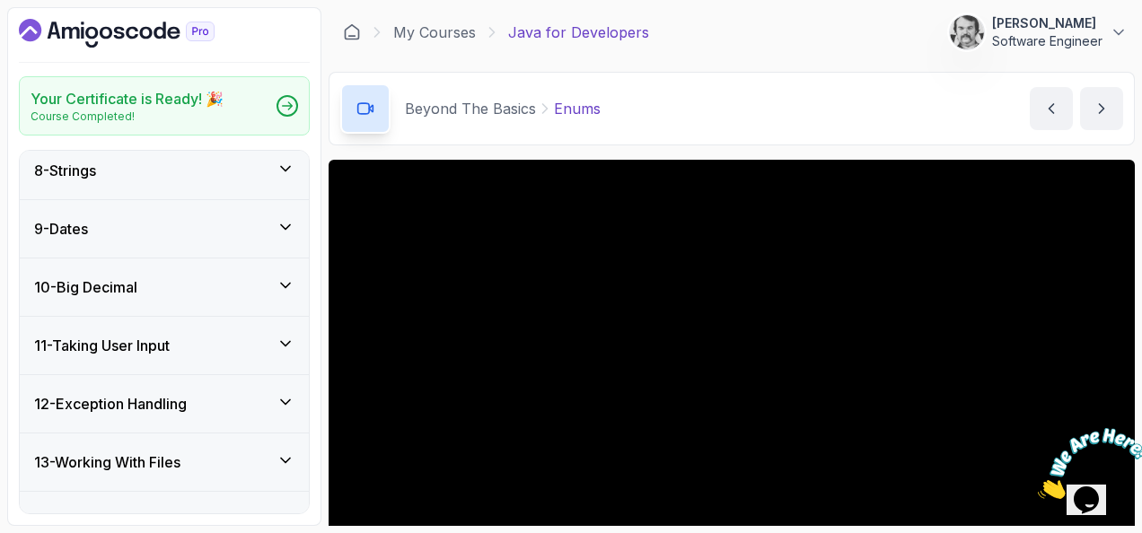
click at [272, 287] on div "10 - Big Decimal" at bounding box center [164, 288] width 260 height 22
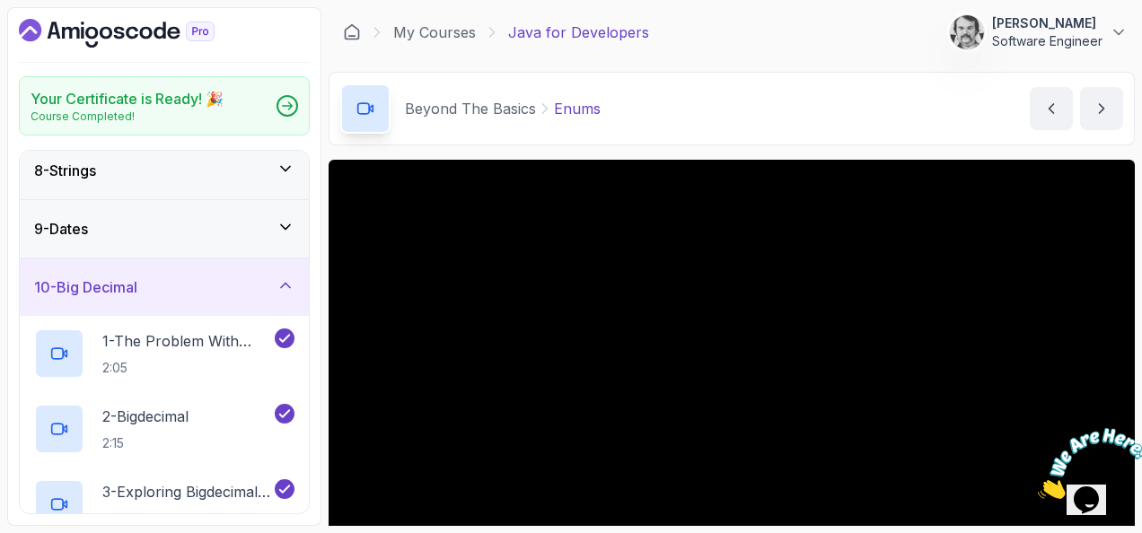
click at [272, 287] on div "10 - Big Decimal" at bounding box center [164, 288] width 260 height 22
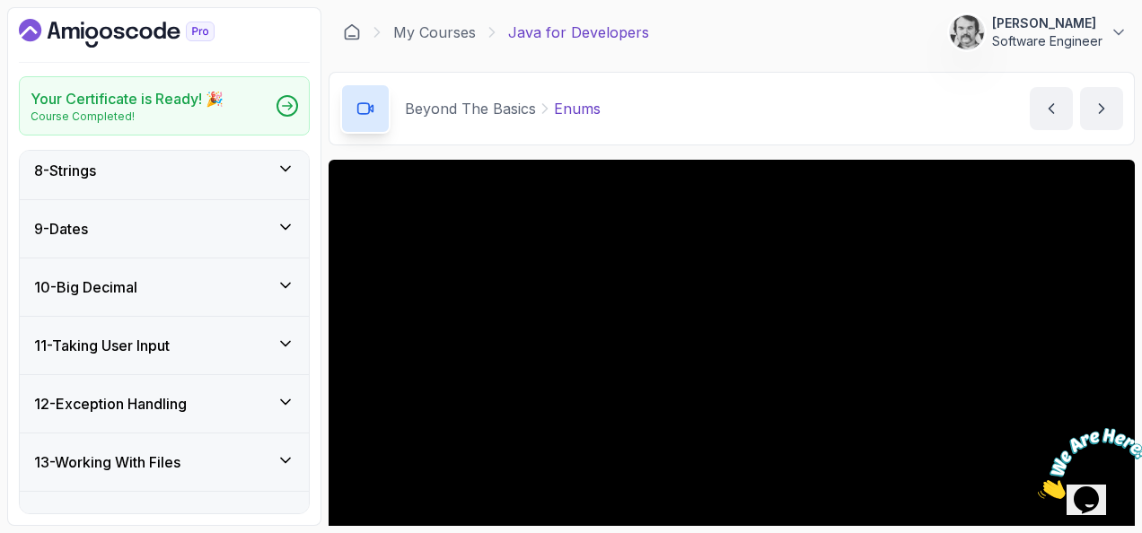
click at [284, 346] on icon at bounding box center [285, 344] width 9 height 4
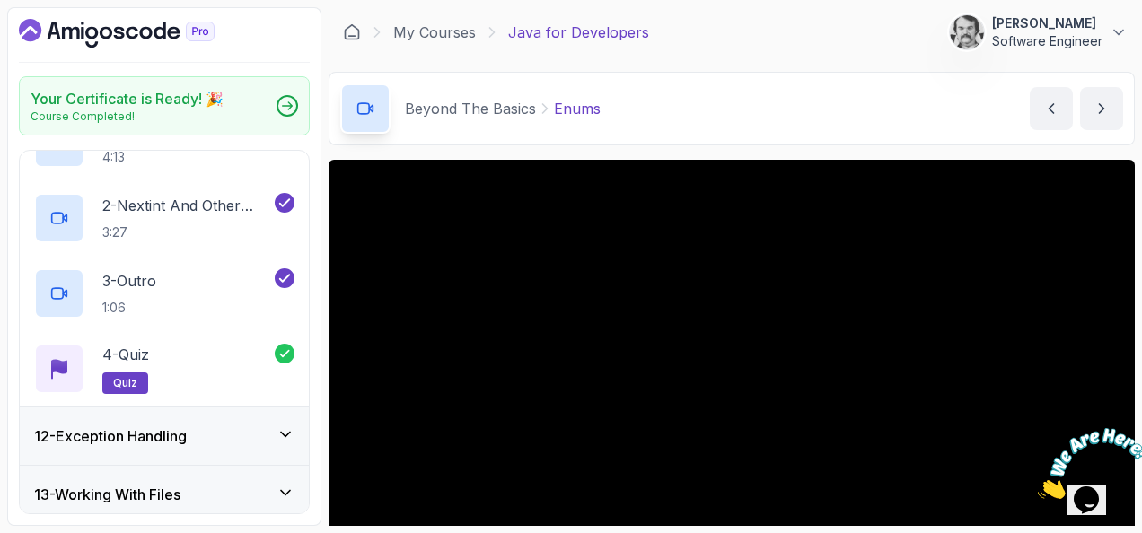
scroll to position [597, 0]
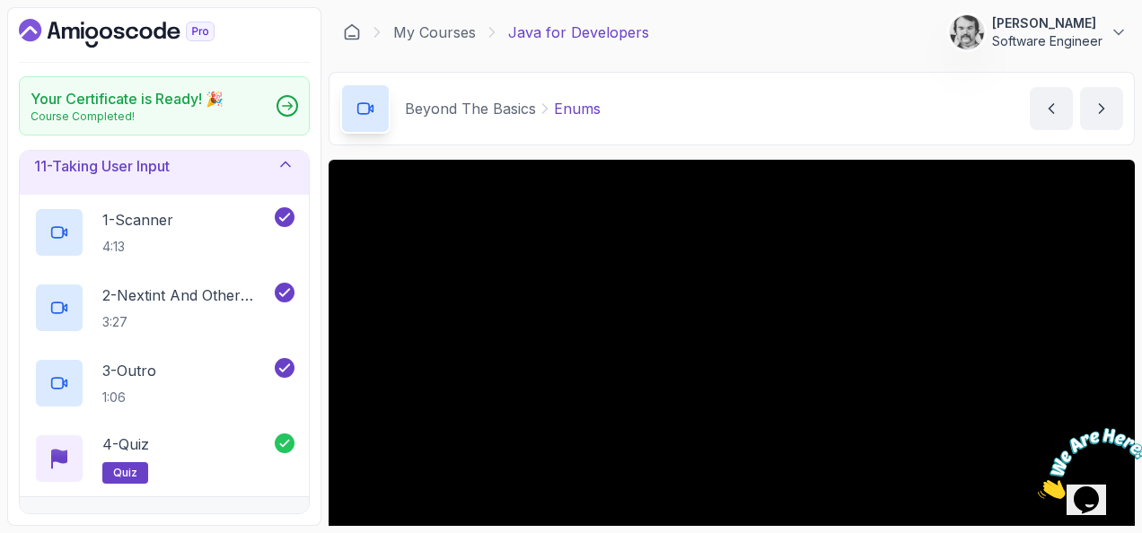
click at [280, 160] on icon at bounding box center [286, 164] width 18 height 18
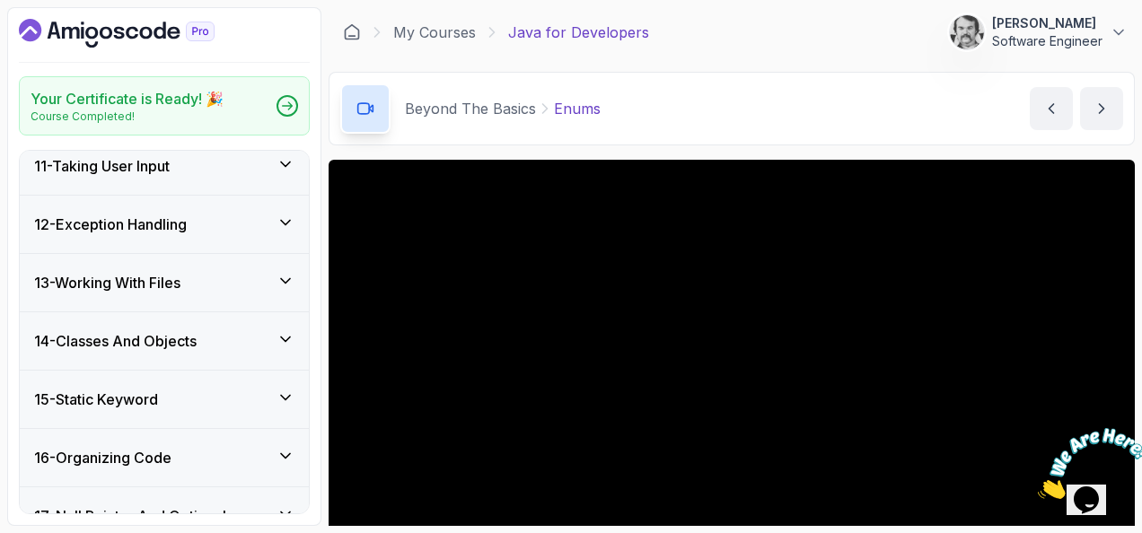
click at [274, 223] on div "12 - Exception Handling" at bounding box center [164, 225] width 260 height 22
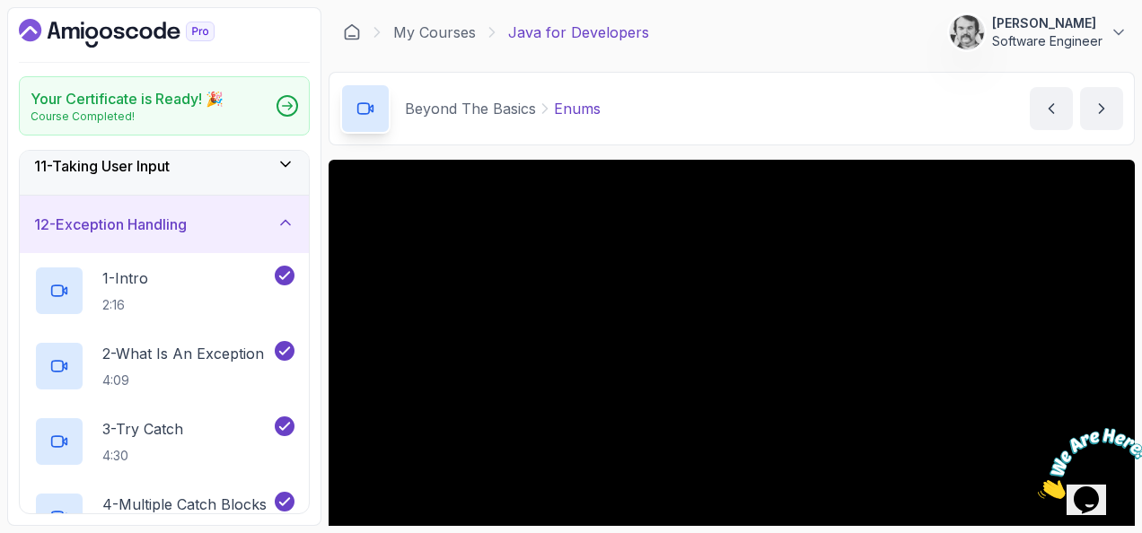
click at [286, 220] on icon at bounding box center [286, 223] width 18 height 18
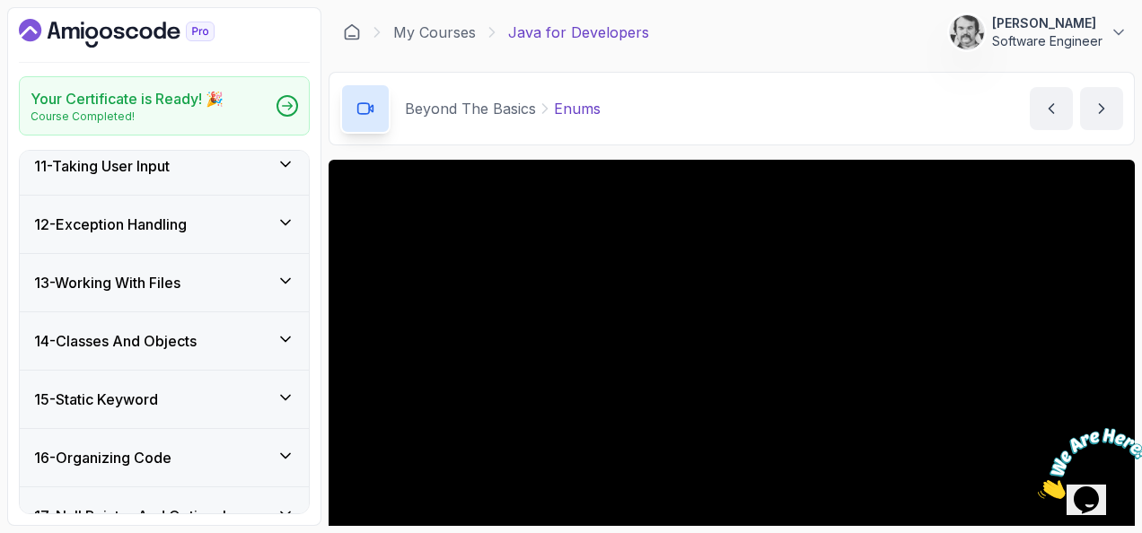
click at [288, 289] on icon at bounding box center [286, 281] width 18 height 18
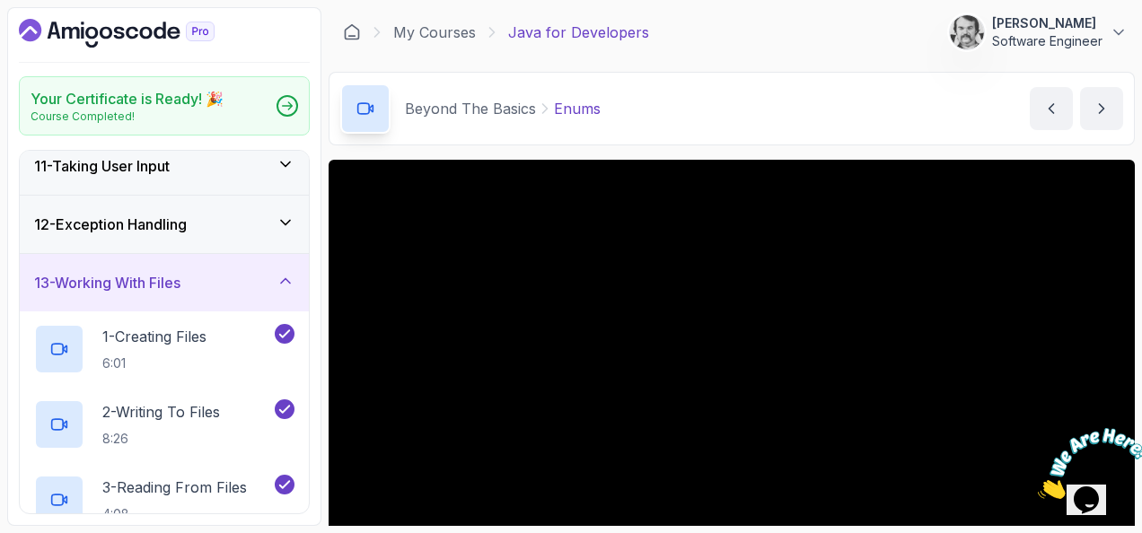
click at [285, 279] on icon at bounding box center [285, 281] width 9 height 4
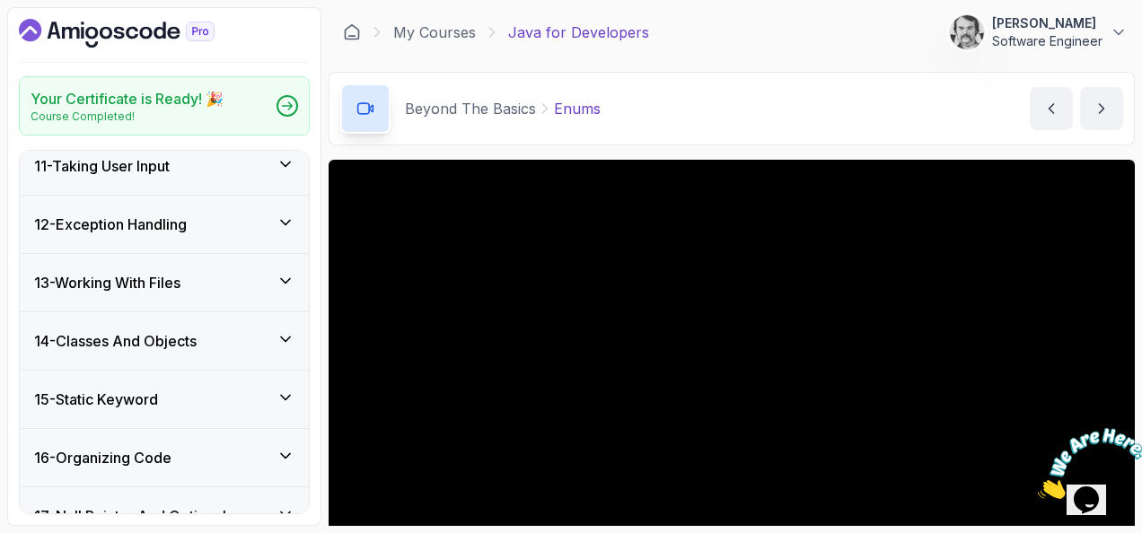
scroll to position [687, 0]
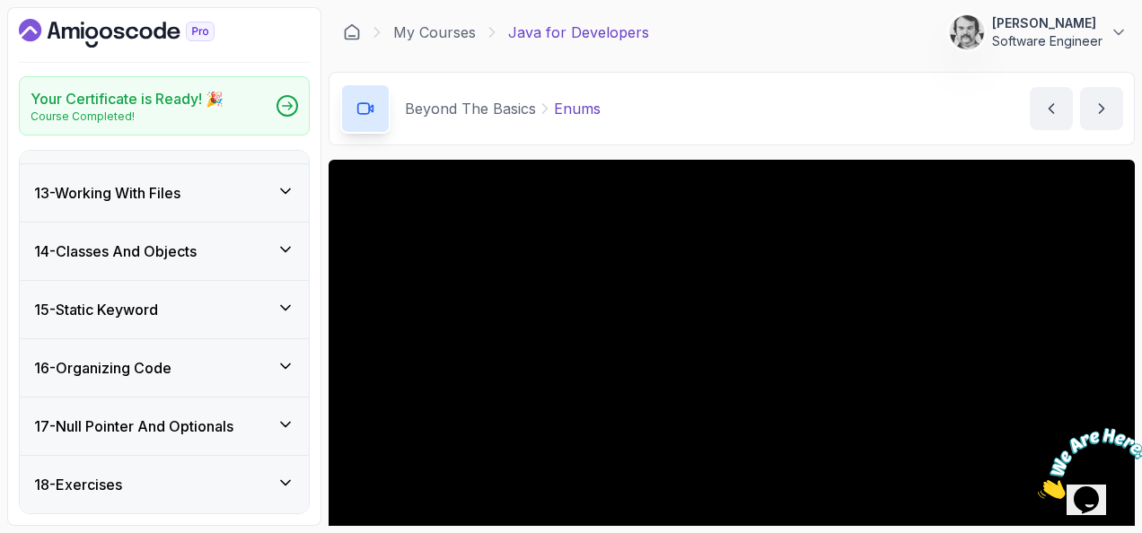
click at [282, 257] on icon at bounding box center [286, 250] width 18 height 18
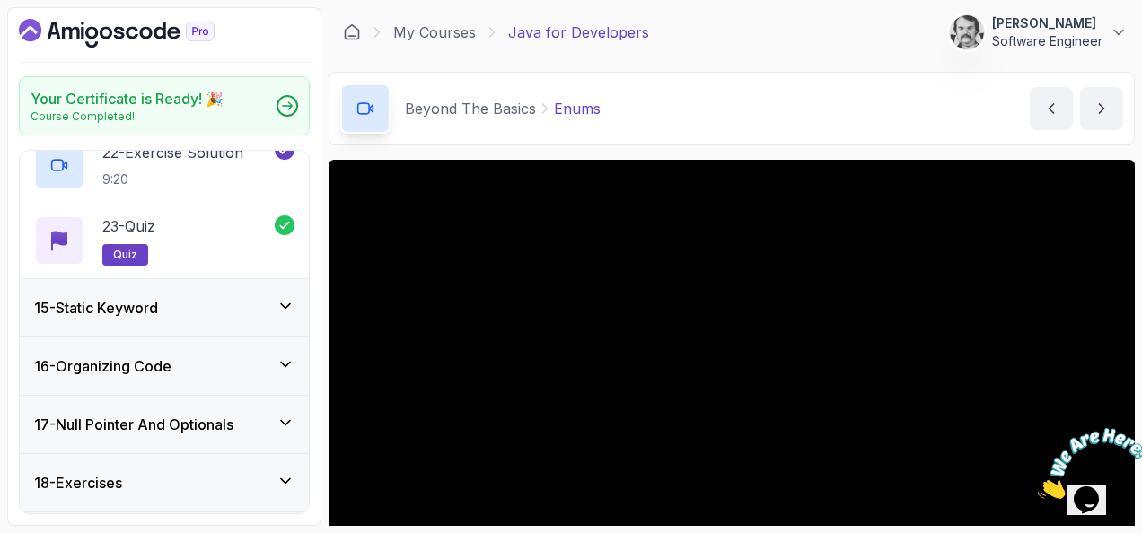
scroll to position [2480, 0]
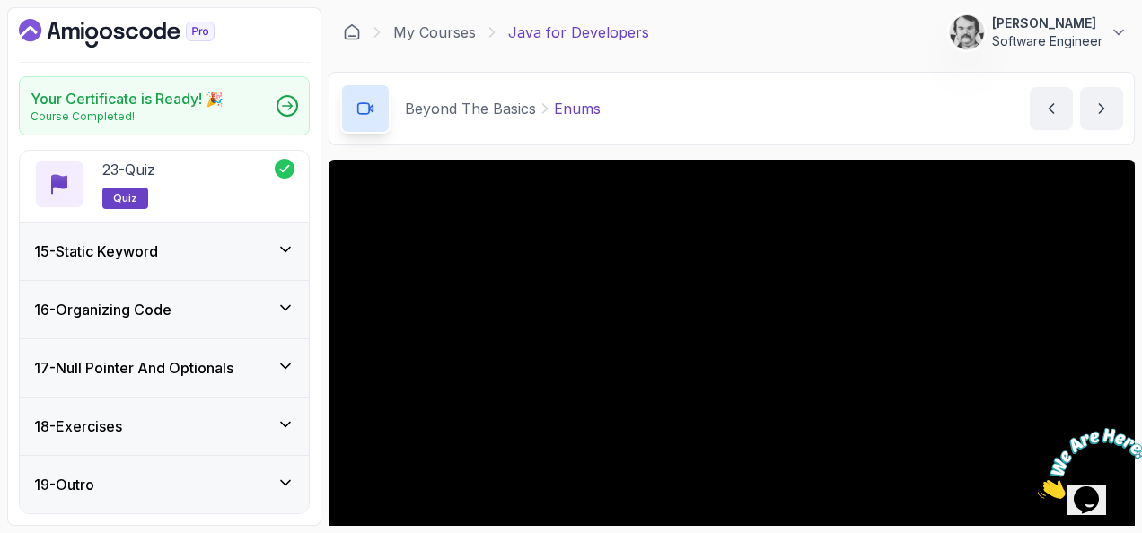
click at [277, 247] on icon at bounding box center [286, 250] width 18 height 18
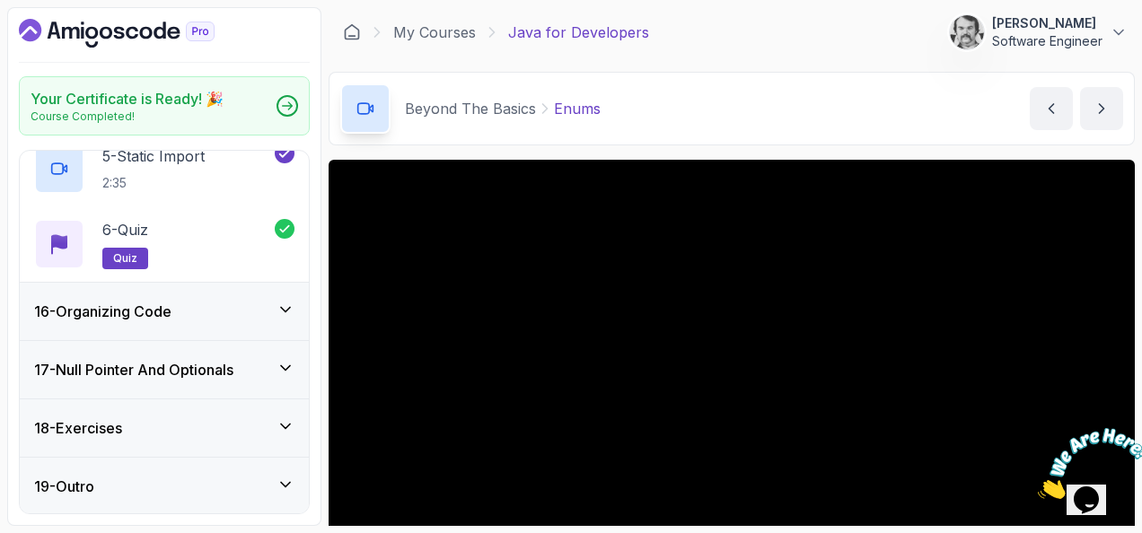
scroll to position [1198, 0]
click at [288, 303] on icon at bounding box center [286, 308] width 18 height 18
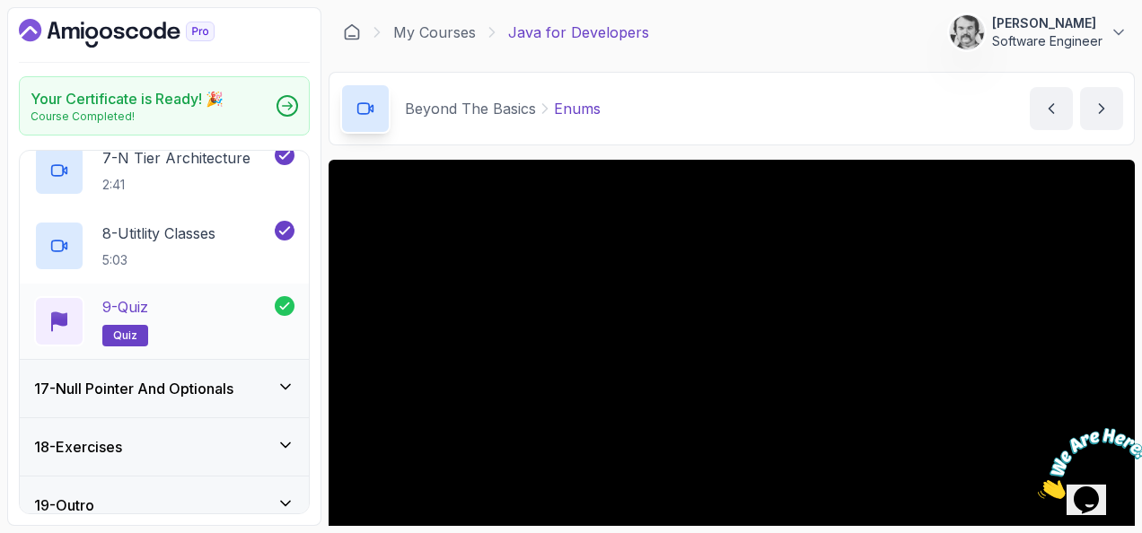
scroll to position [1424, 0]
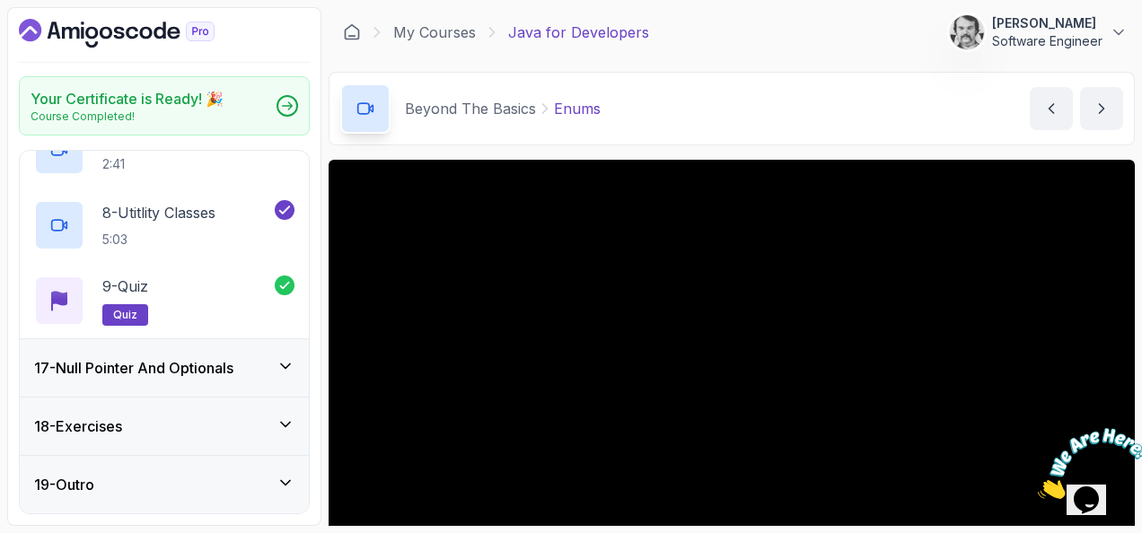
click at [266, 363] on div "17 - Null Pointer And Optionals" at bounding box center [164, 368] width 260 height 22
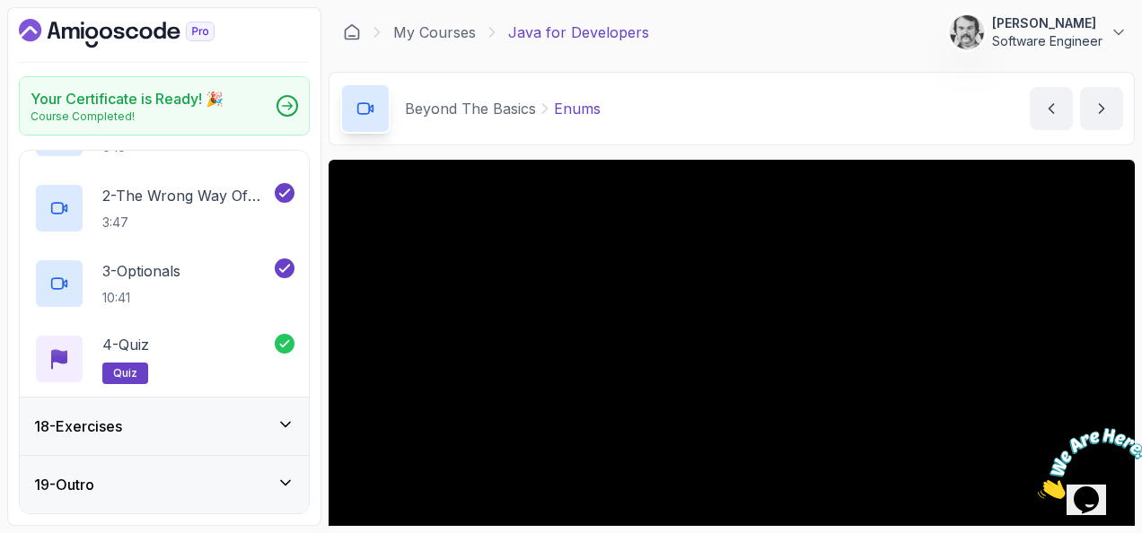
scroll to position [1047, 0]
click at [282, 425] on icon at bounding box center [286, 425] width 18 height 18
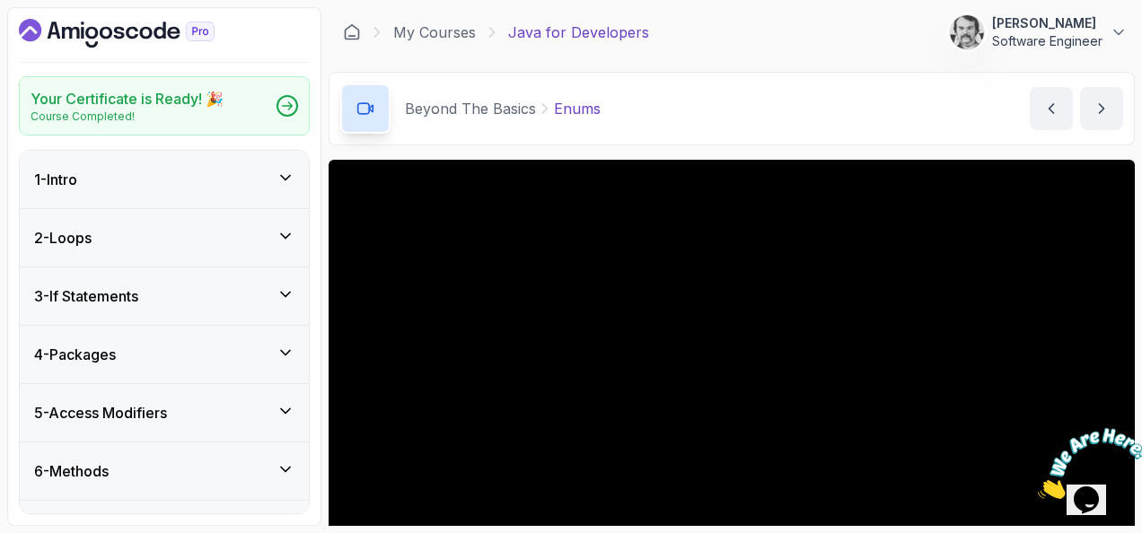
scroll to position [90, 0]
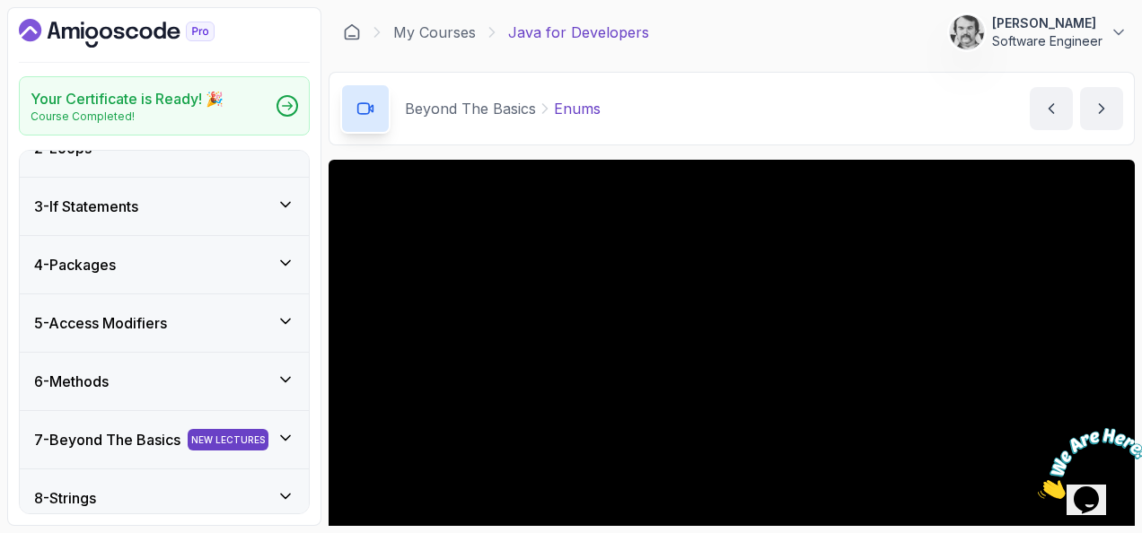
click at [277, 374] on div "6 - Methods" at bounding box center [164, 382] width 260 height 22
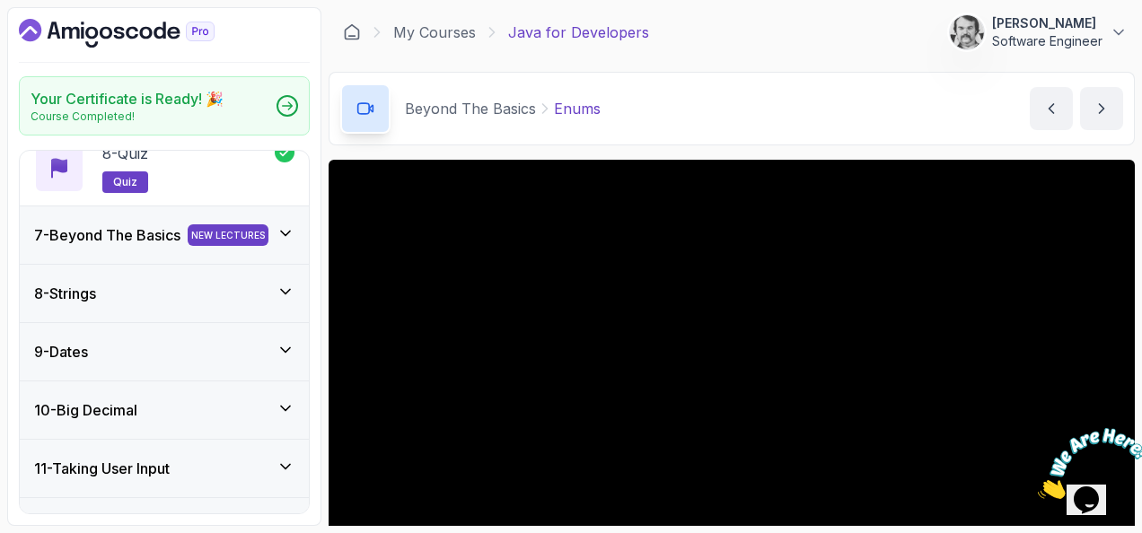
scroll to position [988, 0]
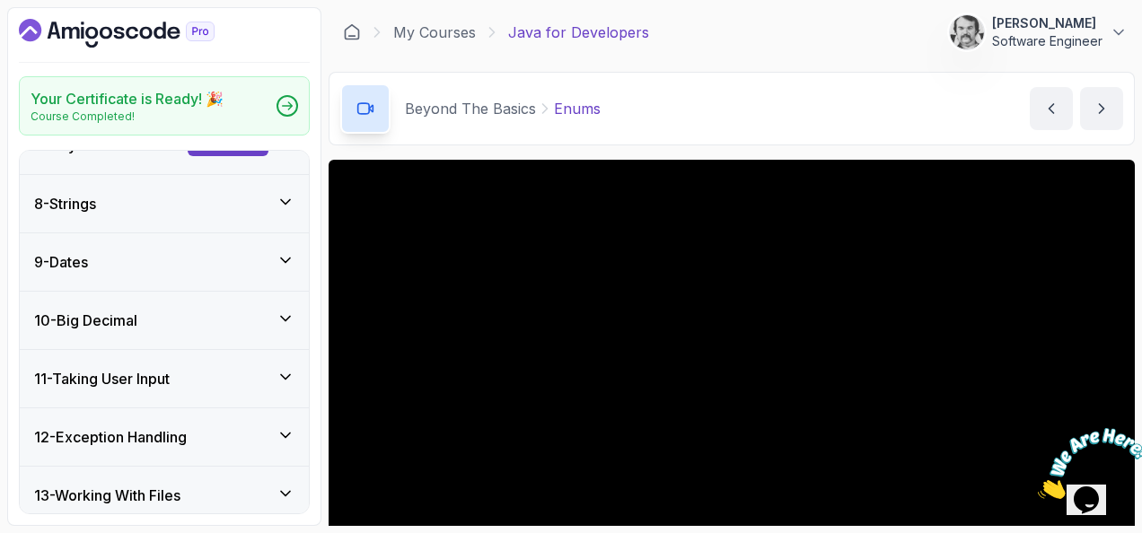
click at [288, 435] on icon at bounding box center [285, 436] width 9 height 4
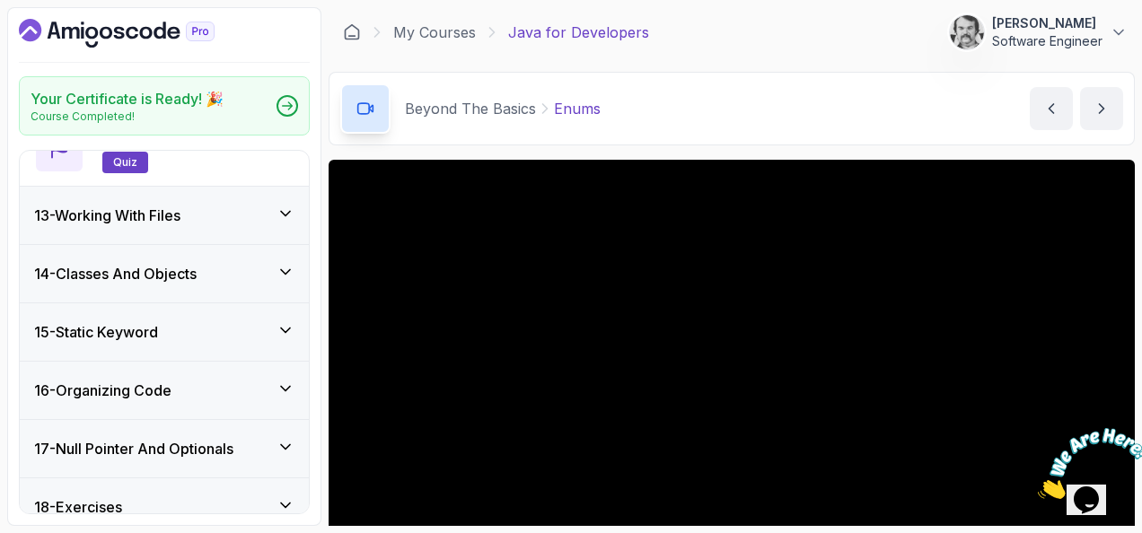
scroll to position [1877, 0]
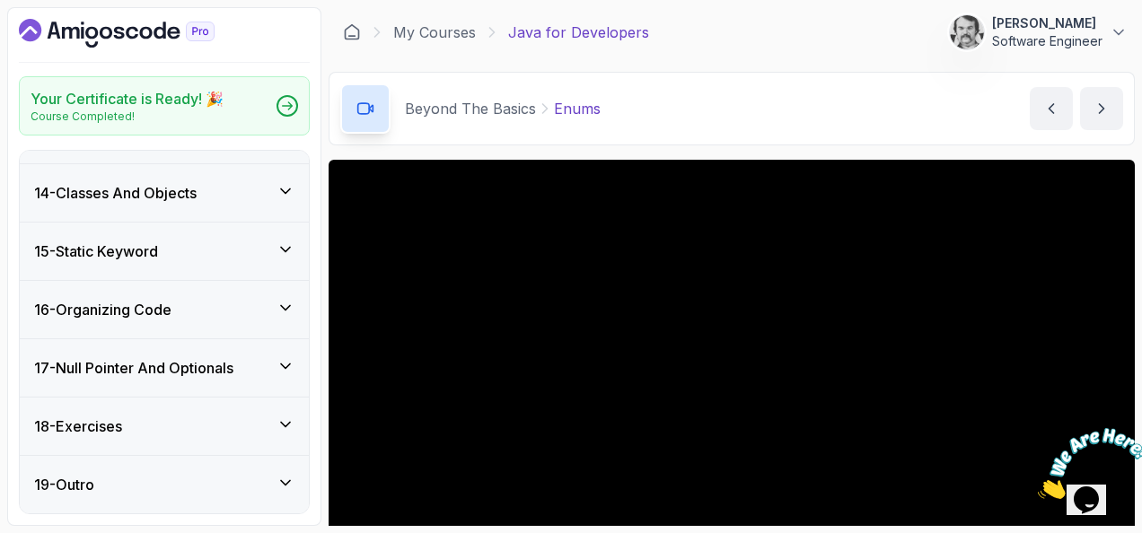
click at [274, 318] on div "16 - Organizing Code" at bounding box center [164, 310] width 260 height 22
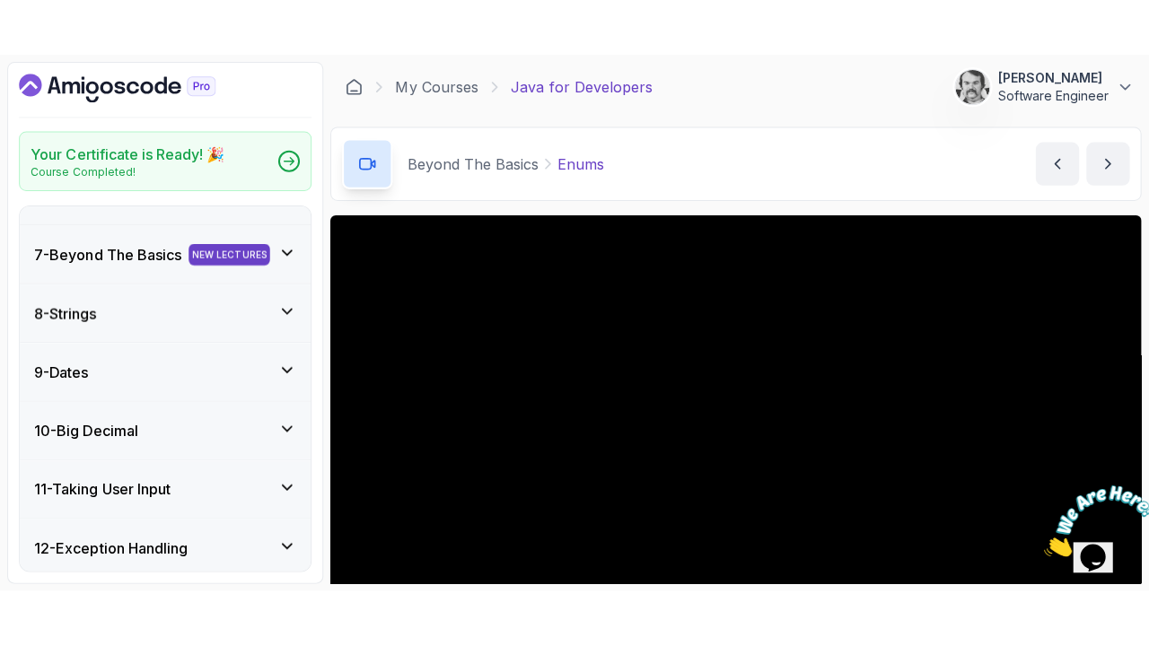
scroll to position [296, 0]
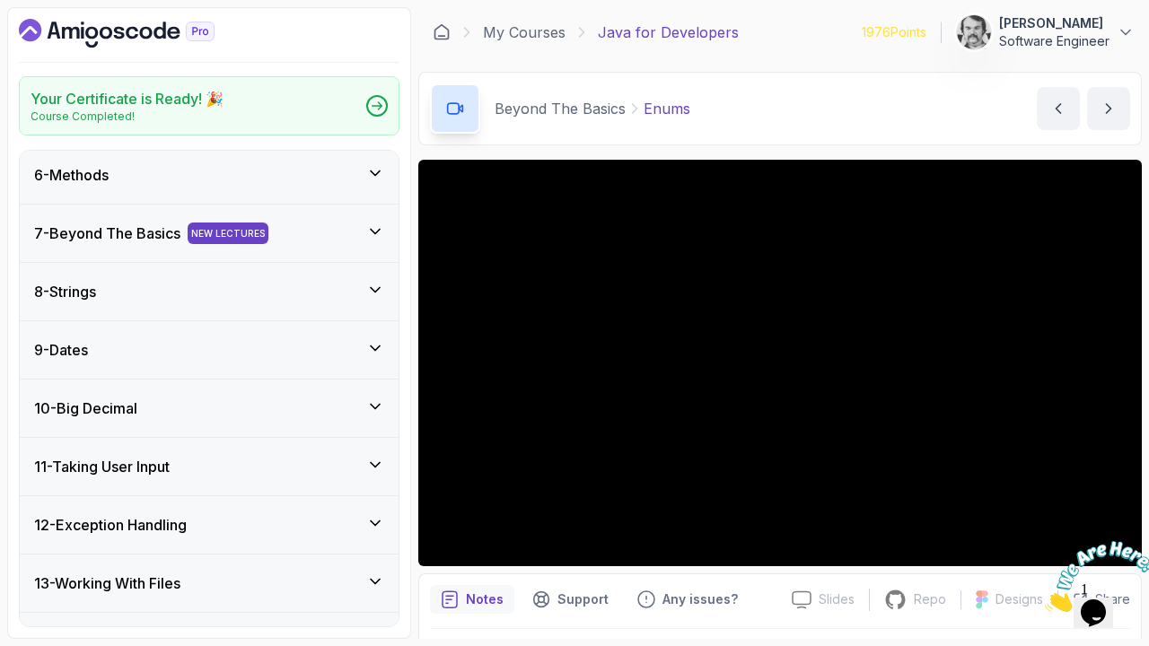
click at [575, 323] on iframe at bounding box center [574, 323] width 1149 height 646
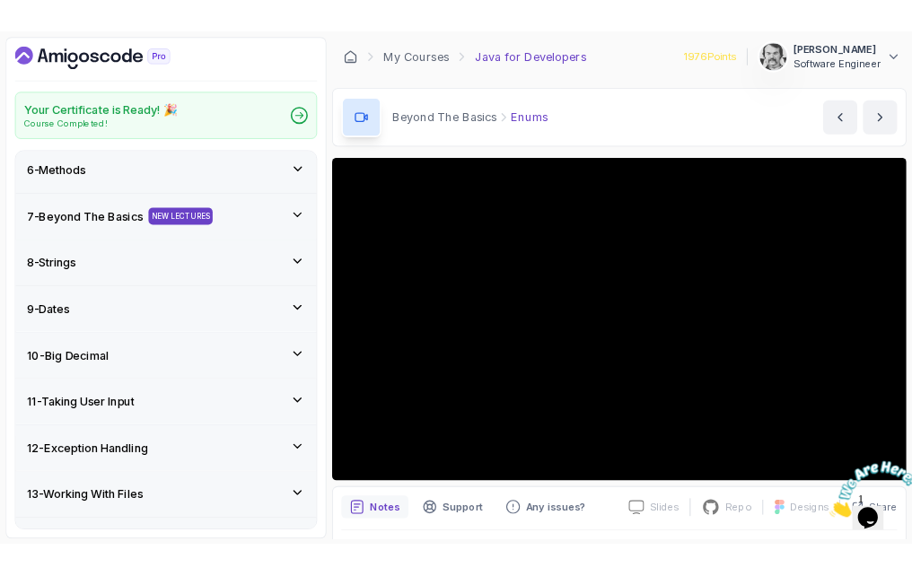
scroll to position [19, 0]
